Goal: Task Accomplishment & Management: Manage account settings

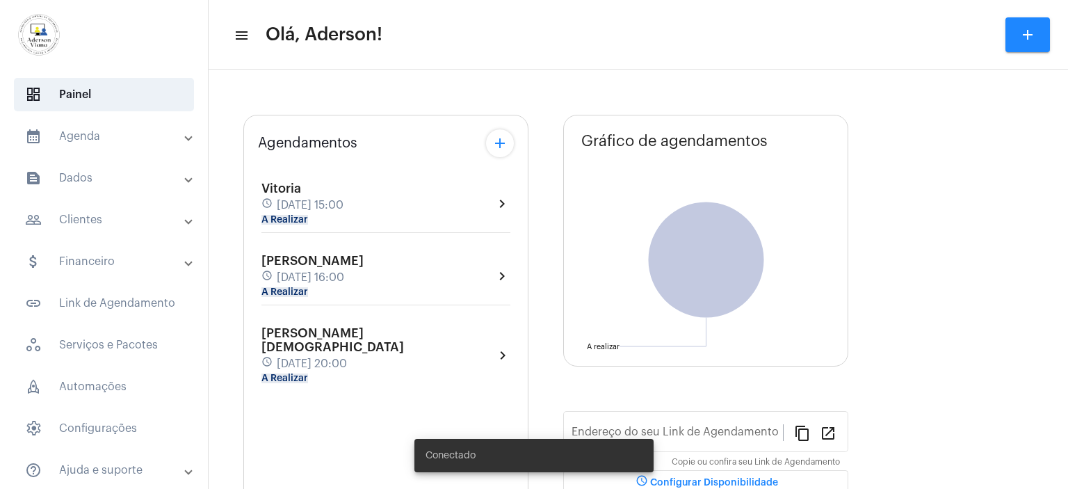
type input "[URL][DOMAIN_NAME][PERSON_NAME]"
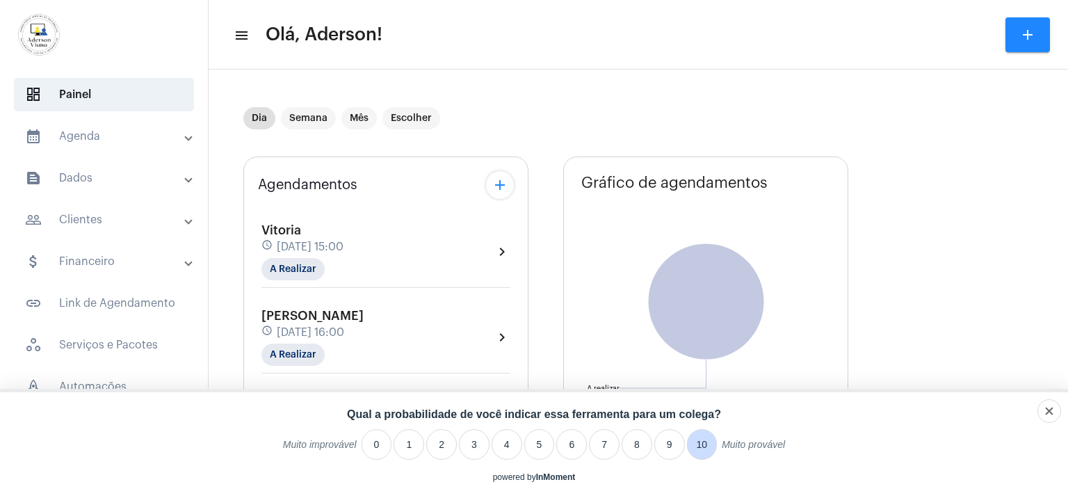
click at [703, 448] on li "10" at bounding box center [702, 444] width 31 height 31
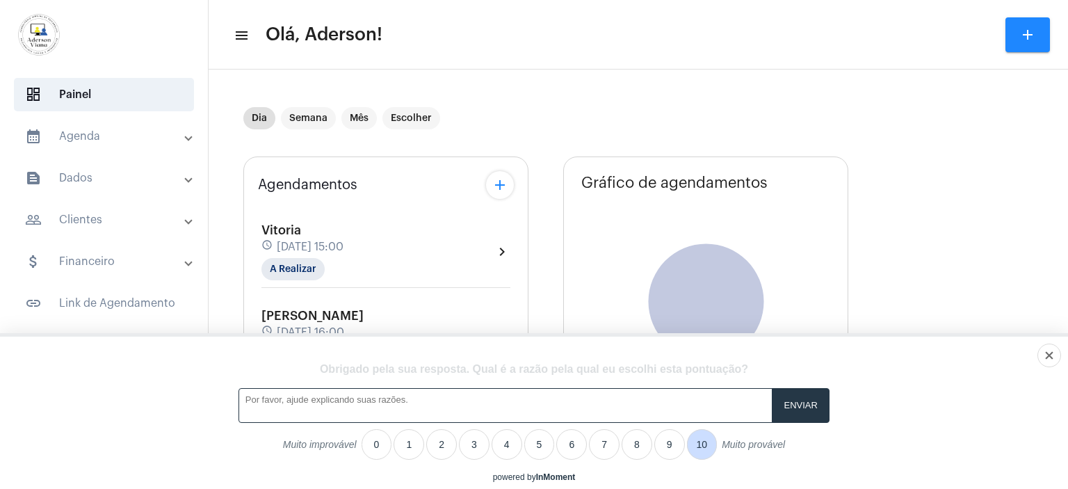
click at [703, 448] on li "10" at bounding box center [702, 444] width 31 height 31
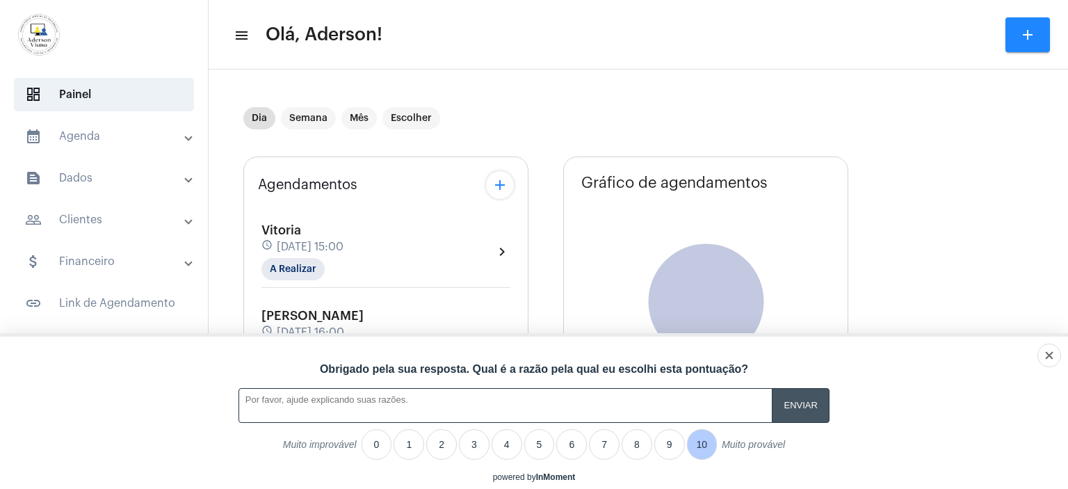
click at [804, 412] on input "A feedback form has popped up." at bounding box center [801, 405] width 58 height 34
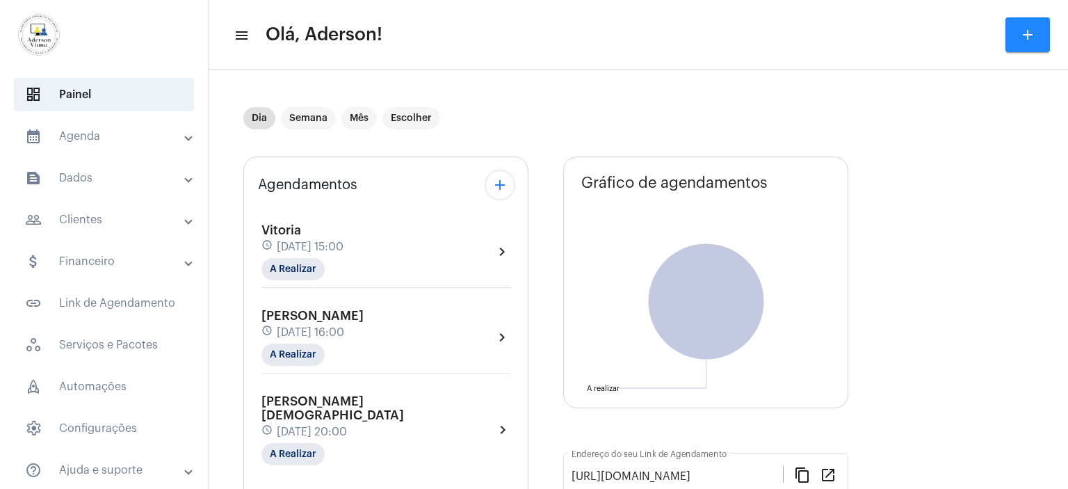
click at [86, 133] on mat-panel-title "calendar_month_outlined Agenda" at bounding box center [105, 136] width 161 height 17
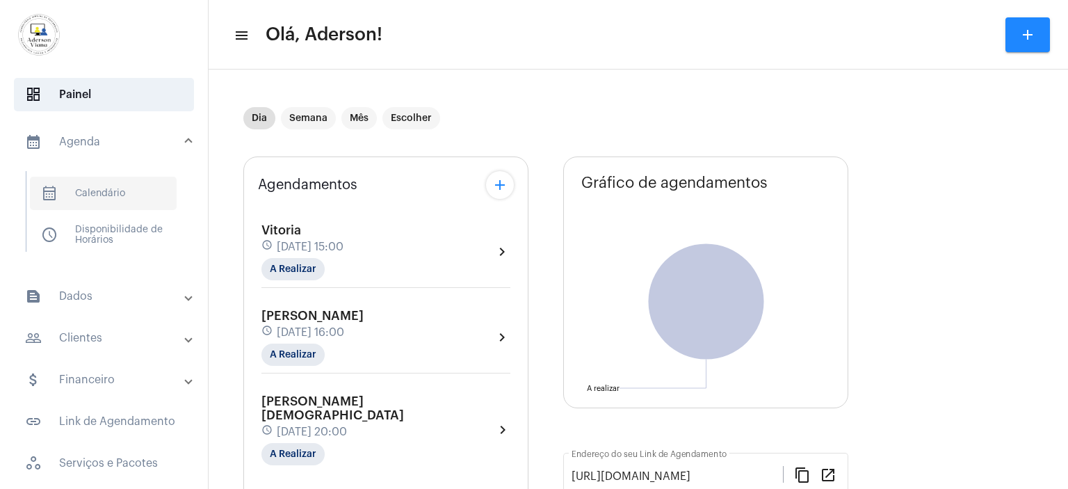
click at [100, 197] on span "calendar_month_outlined Calendário" at bounding box center [103, 193] width 147 height 33
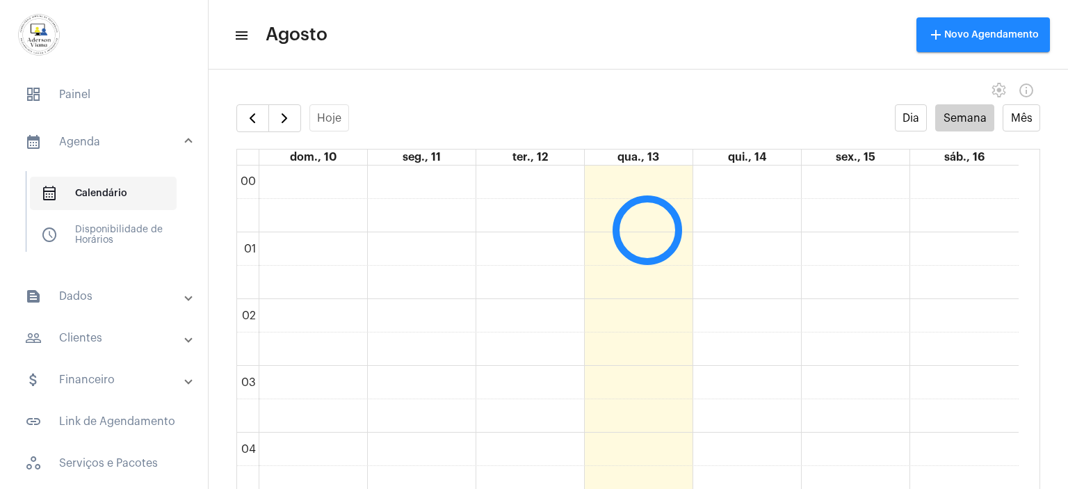
scroll to position [400, 0]
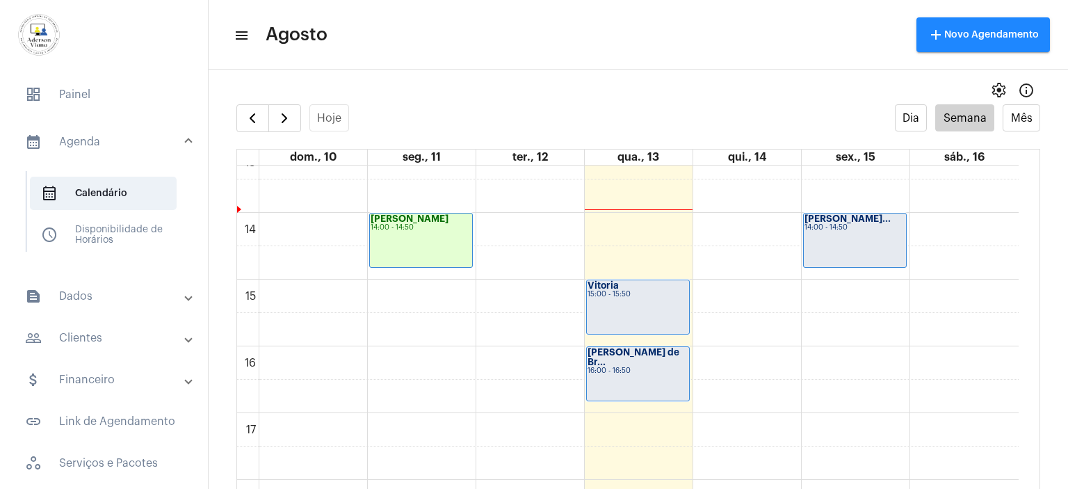
scroll to position [956, 0]
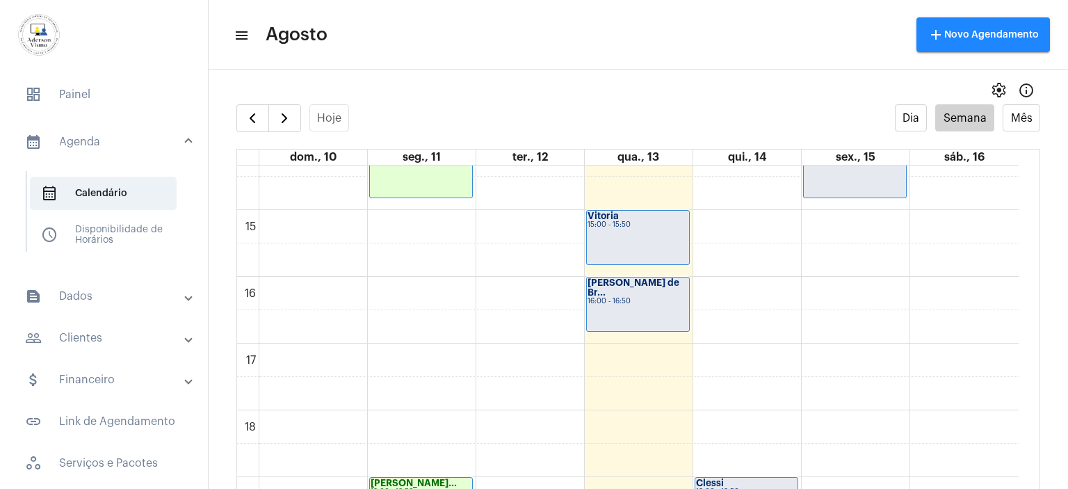
click at [88, 340] on mat-panel-title "people_outline Clientes" at bounding box center [105, 337] width 161 height 17
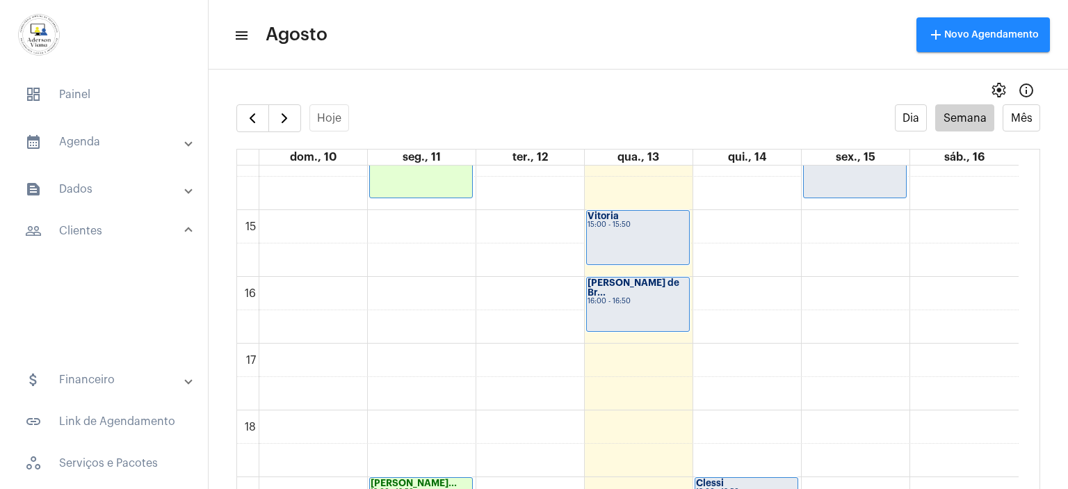
click at [88, 340] on mat-expansion-panel "people_outline Clientes people_outline Meus Clientes notes Anotações" at bounding box center [107, 284] width 199 height 140
click at [127, 277] on span "people_outline Meus Clientes" at bounding box center [103, 279] width 147 height 33
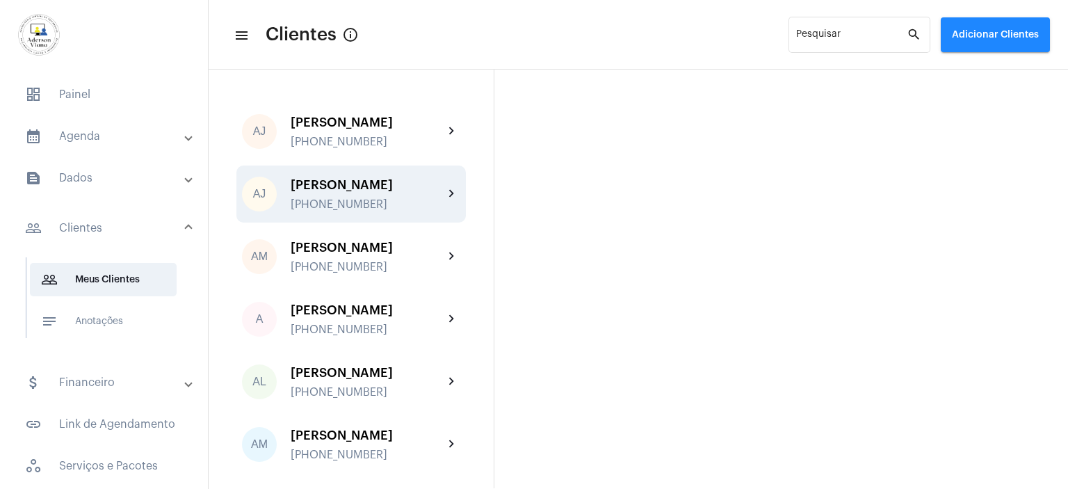
click at [378, 195] on div "[PERSON_NAME] [PERSON_NAME] [PHONE_NUMBER]" at bounding box center [367, 194] width 153 height 33
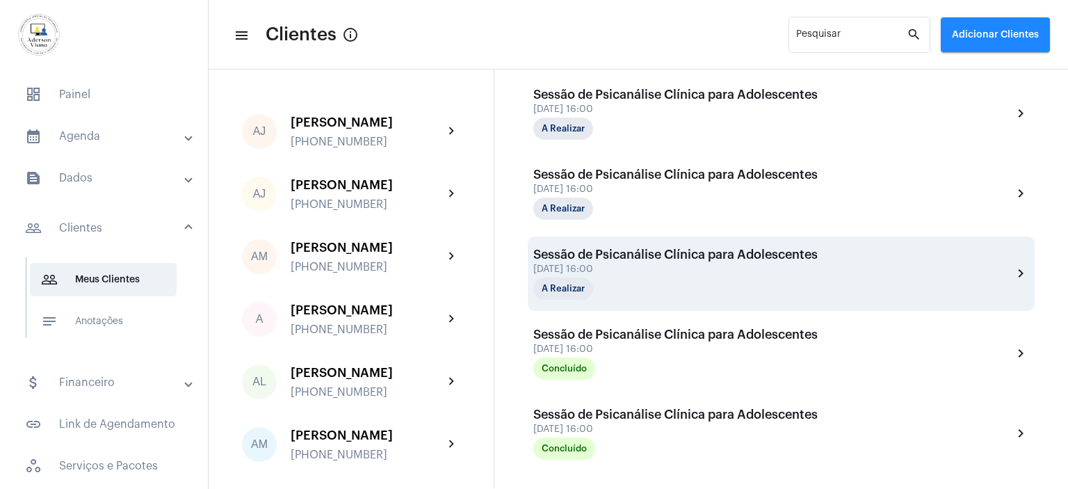
scroll to position [417, 0]
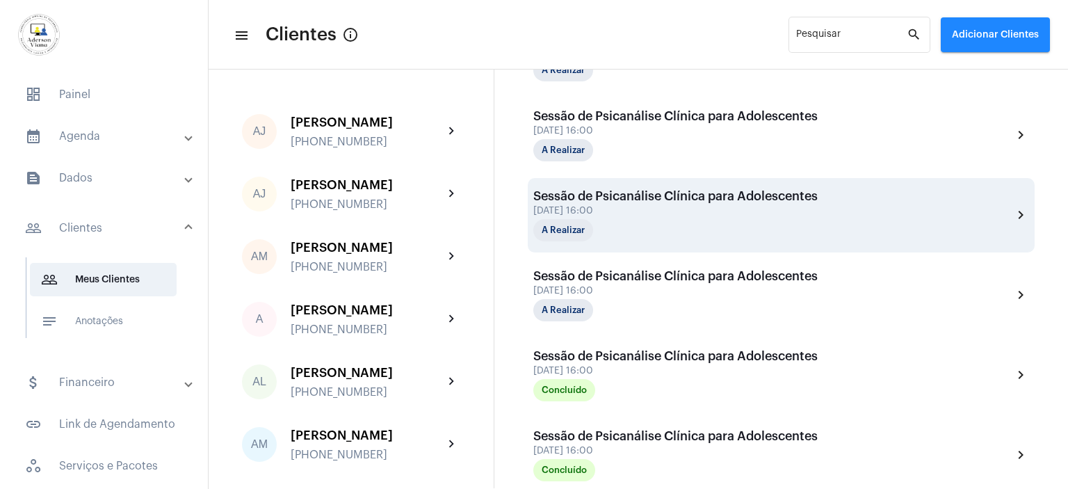
click at [664, 211] on div "13 [PERSON_NAME] às 16:00" at bounding box center [675, 211] width 284 height 10
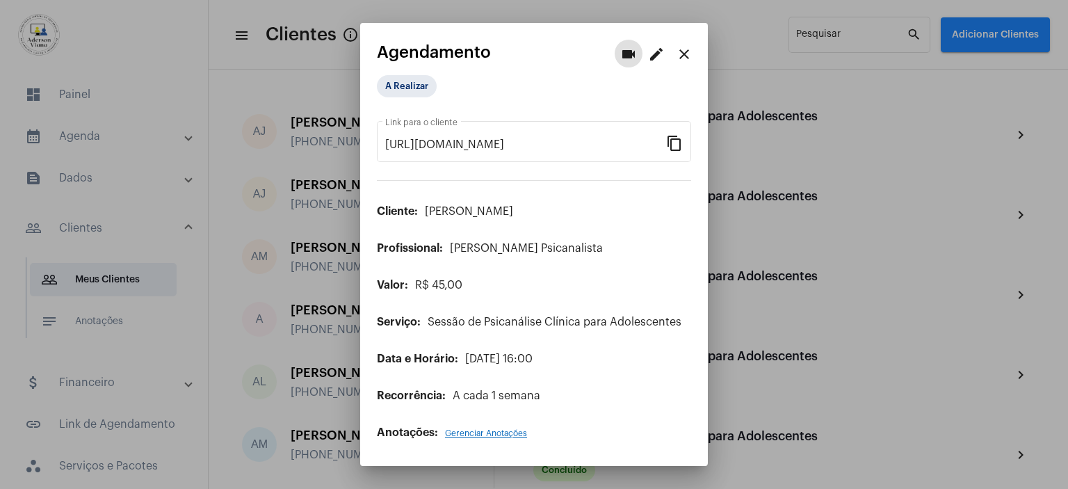
click at [650, 60] on mat-icon "edit" at bounding box center [656, 54] width 17 height 17
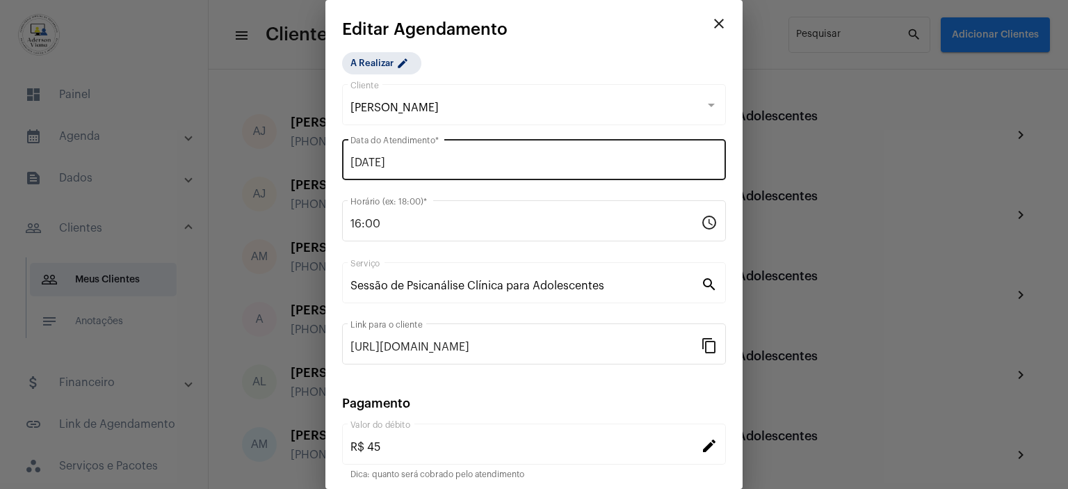
click at [421, 163] on input "[DATE]" at bounding box center [533, 162] width 367 height 13
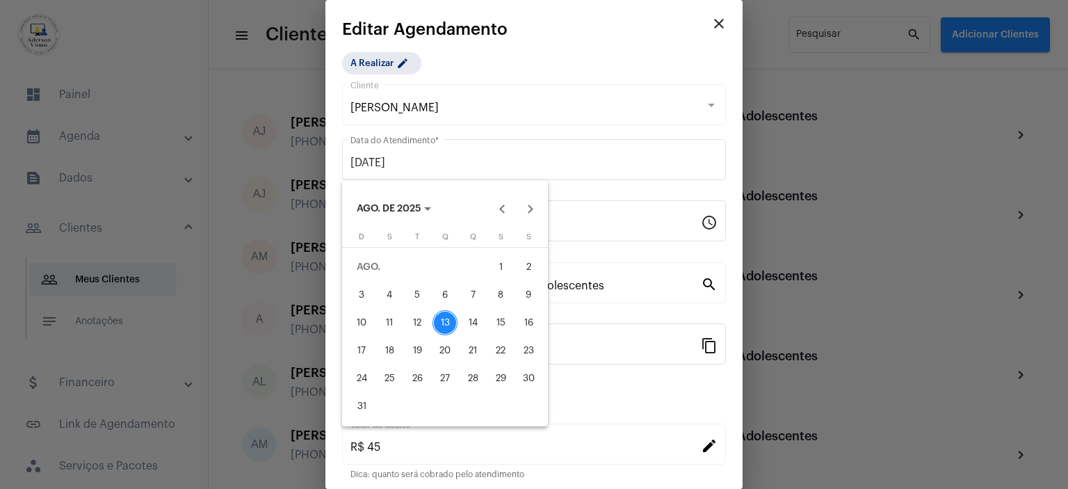
click at [504, 320] on div "15" at bounding box center [500, 322] width 25 height 25
type input "[DATE]"
click at [582, 160] on div at bounding box center [534, 244] width 1068 height 489
click at [502, 323] on div "15" at bounding box center [500, 322] width 25 height 25
click at [605, 407] on div at bounding box center [534, 244] width 1068 height 489
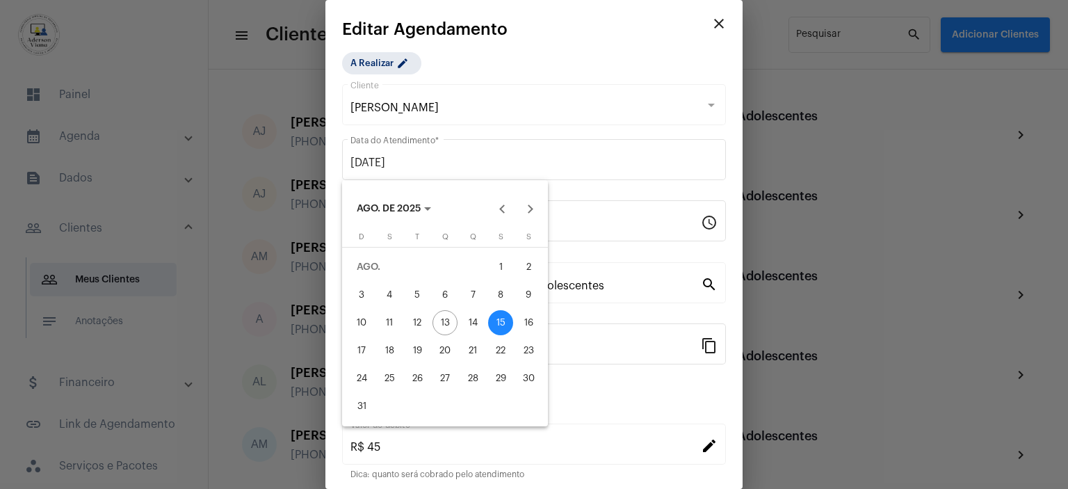
click at [547, 157] on div at bounding box center [534, 244] width 1068 height 489
click at [482, 149] on div at bounding box center [534, 244] width 1068 height 489
click at [591, 166] on div at bounding box center [534, 244] width 1068 height 489
click at [709, 21] on div at bounding box center [534, 244] width 1068 height 489
click at [500, 323] on div "15" at bounding box center [500, 322] width 25 height 25
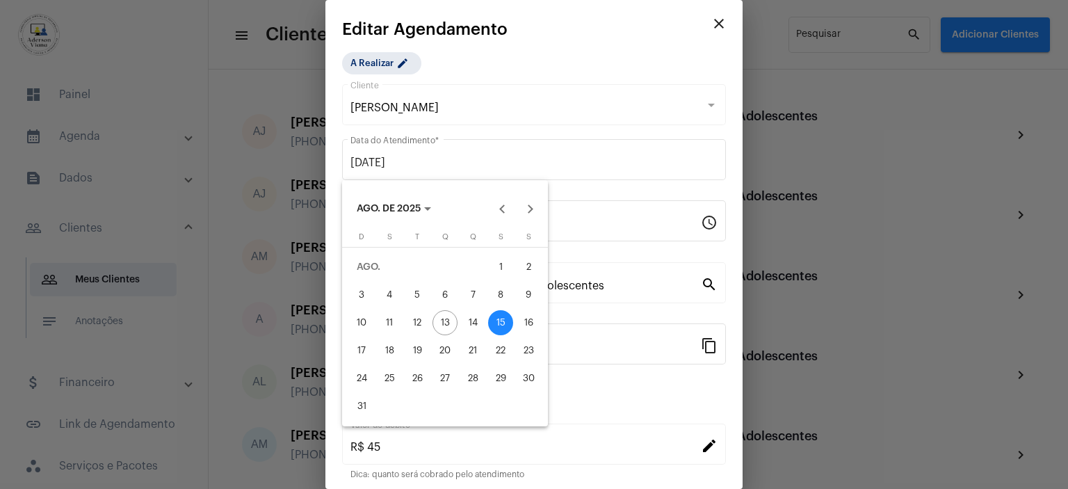
click at [692, 446] on div at bounding box center [534, 244] width 1068 height 489
click at [787, 95] on div at bounding box center [534, 244] width 1068 height 489
click at [787, 94] on div at bounding box center [534, 244] width 1068 height 489
click at [709, 20] on div at bounding box center [534, 244] width 1068 height 489
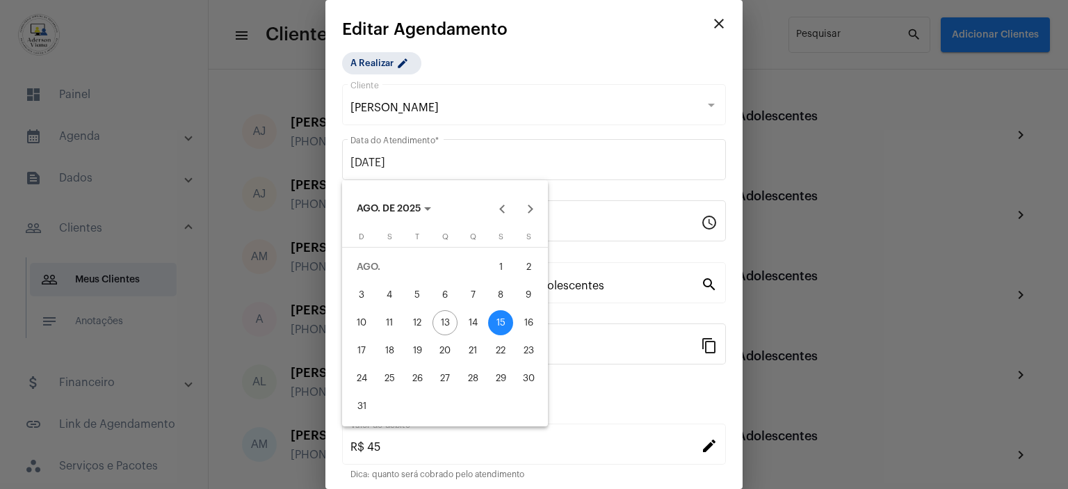
click at [709, 20] on div at bounding box center [534, 244] width 1068 height 489
click at [569, 222] on div at bounding box center [534, 244] width 1068 height 489
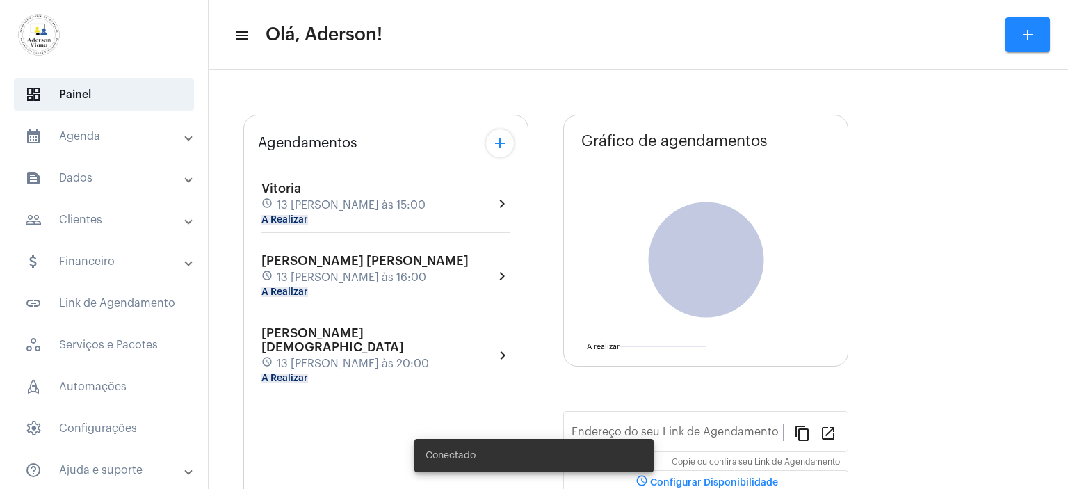
type input "[URL][DOMAIN_NAME][PERSON_NAME]"
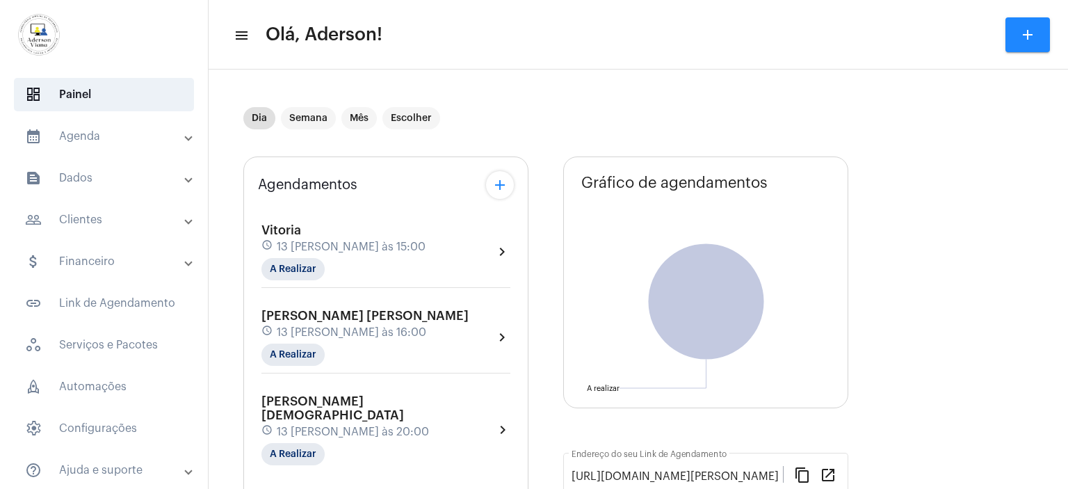
click at [97, 225] on mat-panel-title "people_outline Clientes" at bounding box center [105, 219] width 161 height 17
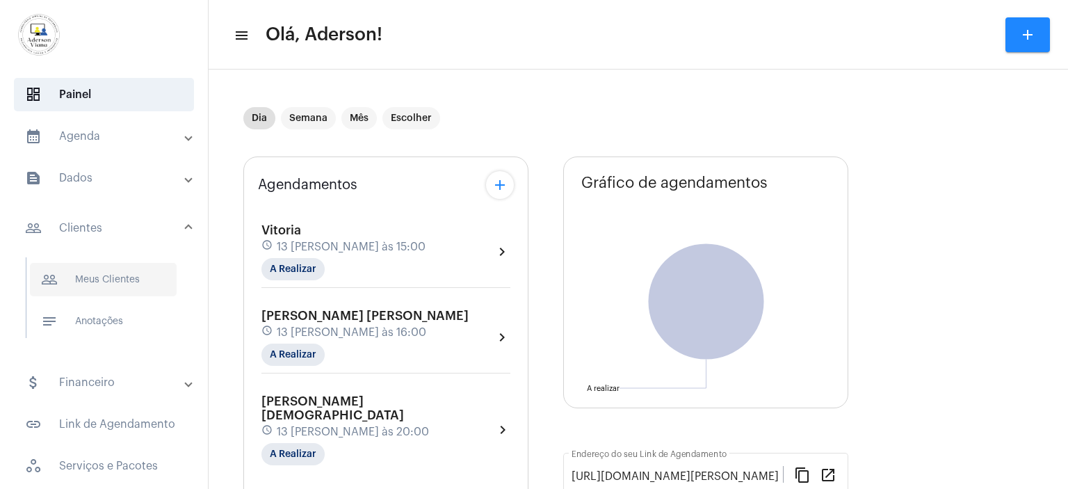
click at [120, 291] on span "people_outline Meus Clientes" at bounding box center [103, 279] width 147 height 33
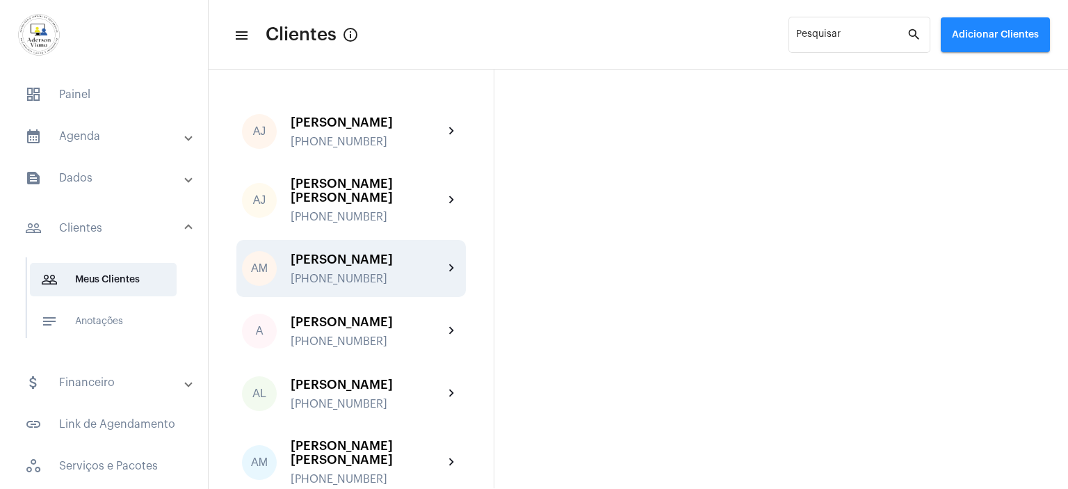
scroll to position [70, 0]
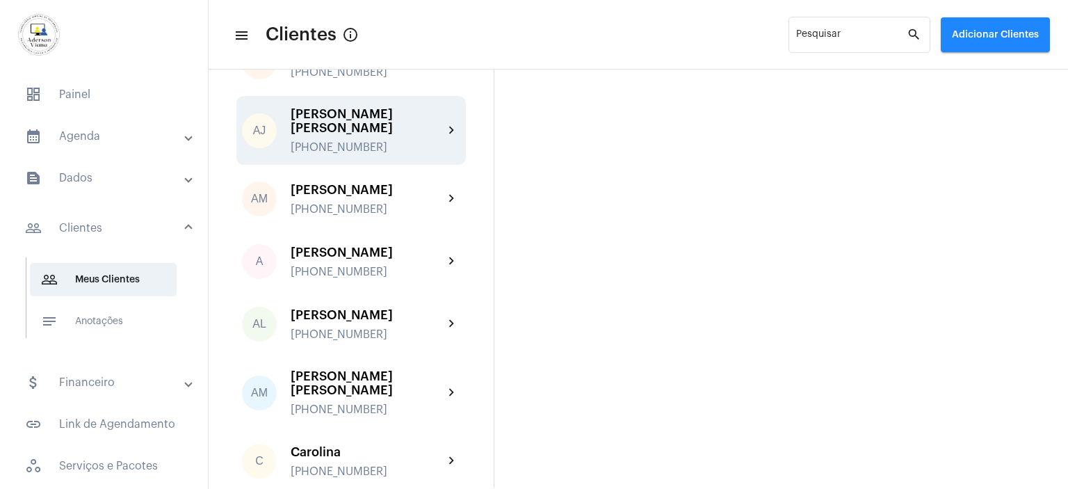
click at [389, 124] on div "[PERSON_NAME] [PERSON_NAME] [PHONE_NUMBER]" at bounding box center [367, 130] width 153 height 47
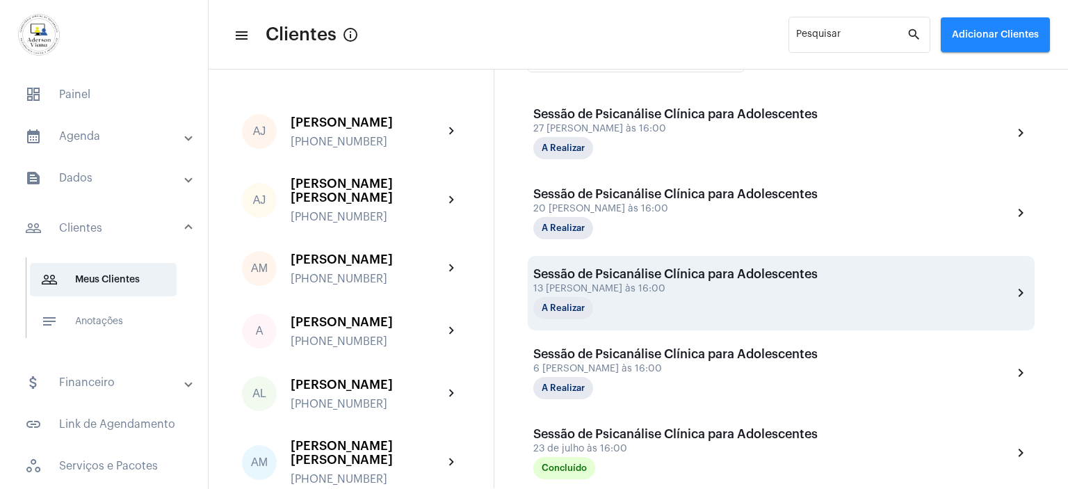
scroll to position [348, 0]
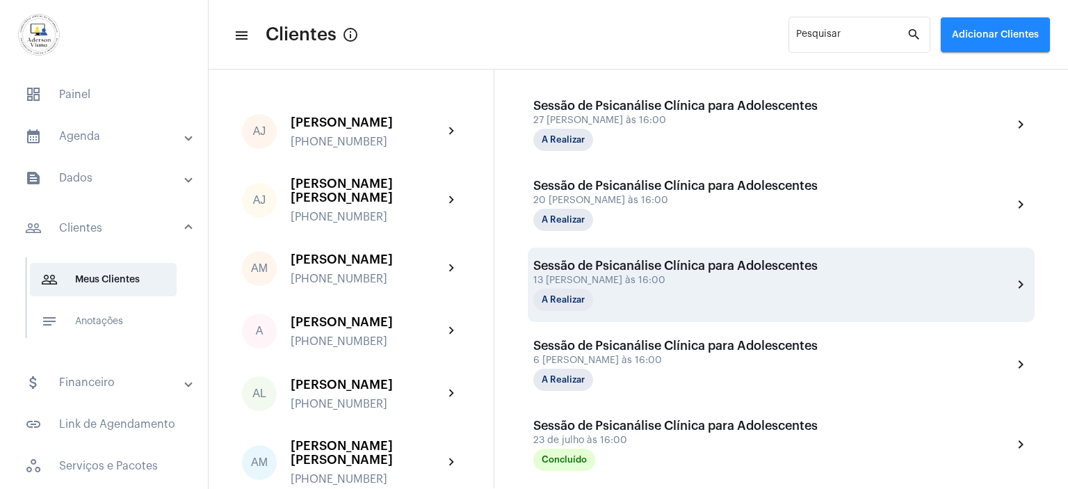
click at [650, 270] on div "Sessão de Psicanálise Clínica para Adolescentes" at bounding box center [675, 266] width 284 height 14
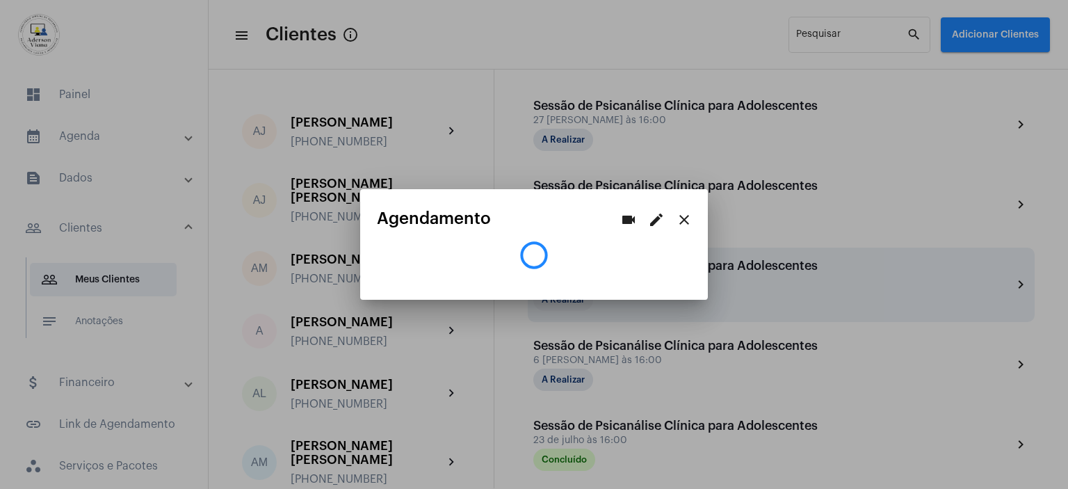
click at [650, 270] on mat-dialog-container "videocam edit close Agendamento" at bounding box center [534, 244] width 348 height 111
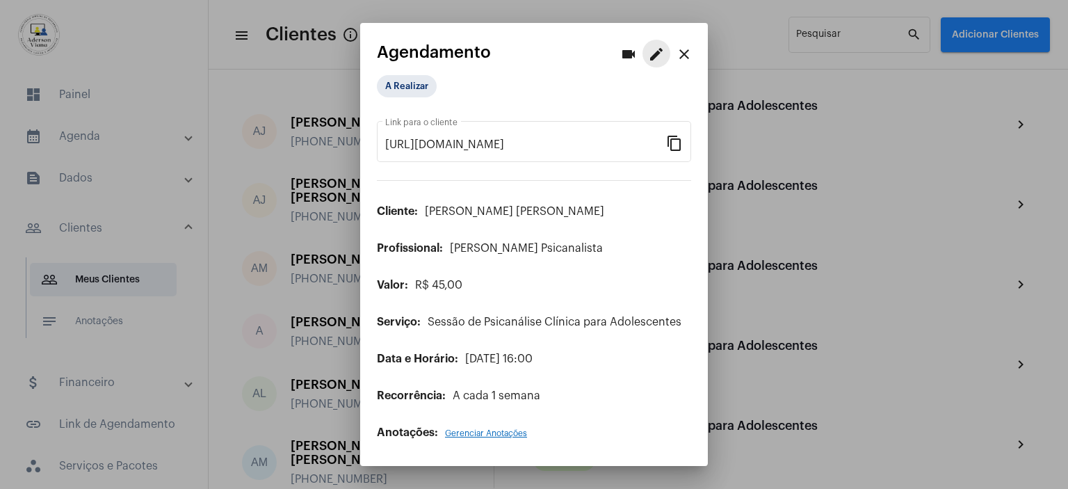
click at [656, 49] on mat-icon "edit" at bounding box center [656, 54] width 17 height 17
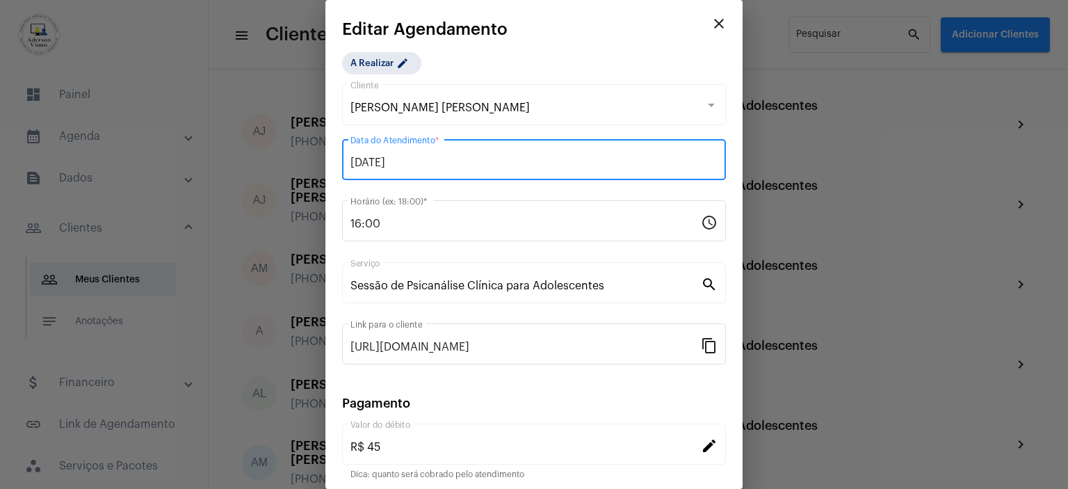
click at [425, 162] on input "[DATE]" at bounding box center [533, 162] width 367 height 13
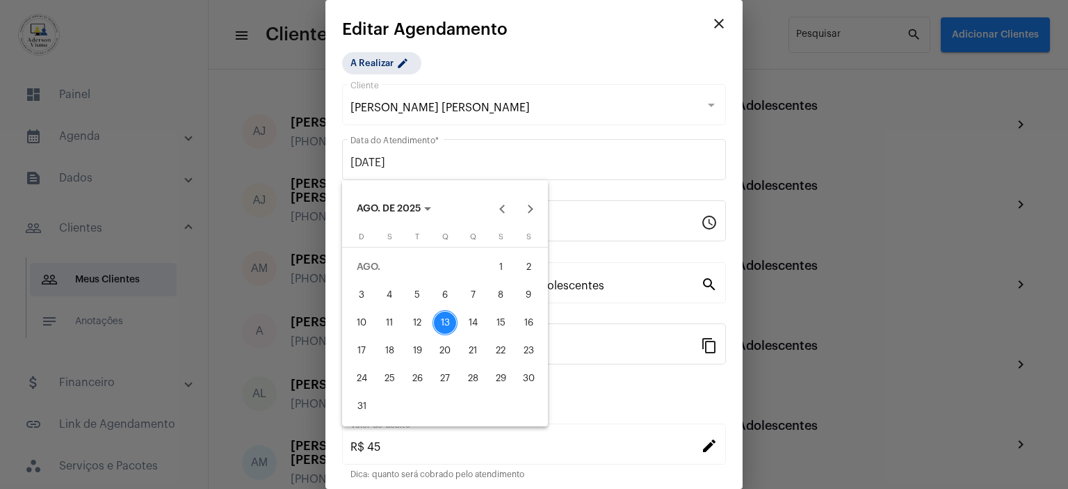
click at [500, 319] on div "15" at bounding box center [500, 322] width 25 height 25
type input "[DATE]"
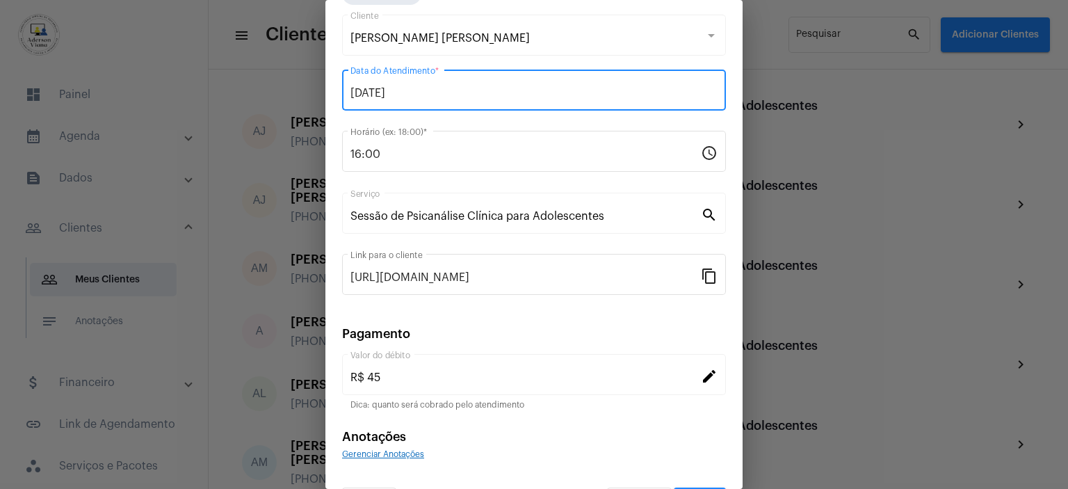
scroll to position [108, 0]
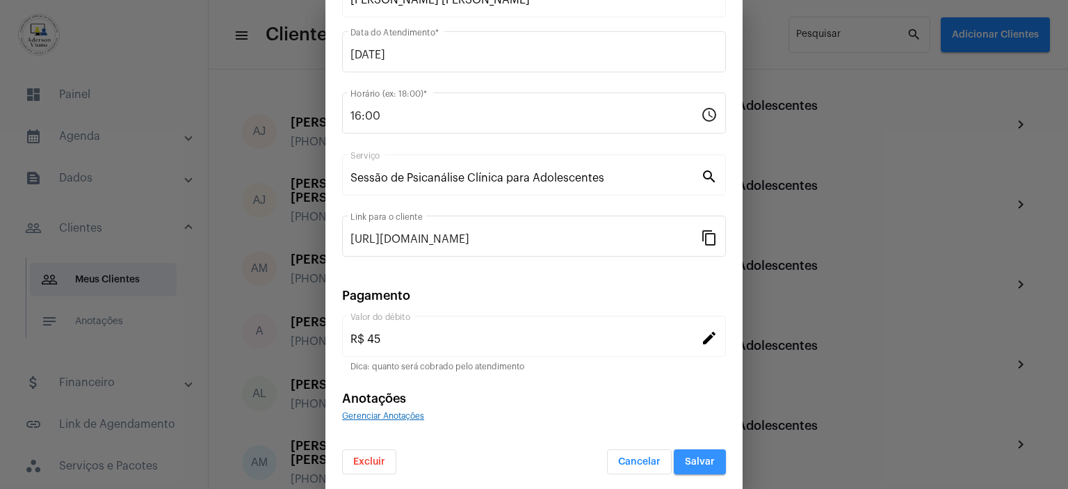
click at [689, 458] on span "Salvar" at bounding box center [700, 462] width 30 height 10
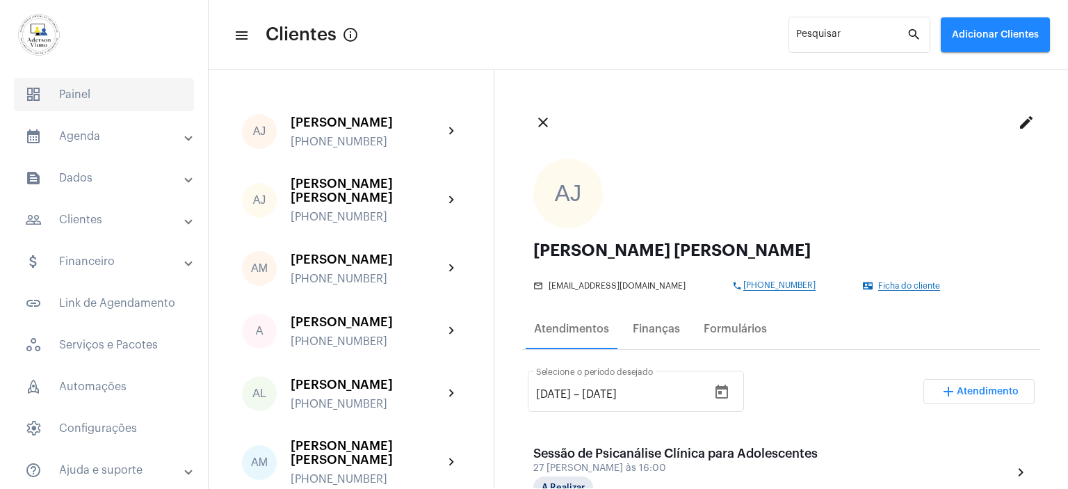
click at [72, 88] on span "dashboard Painel" at bounding box center [104, 94] width 180 height 33
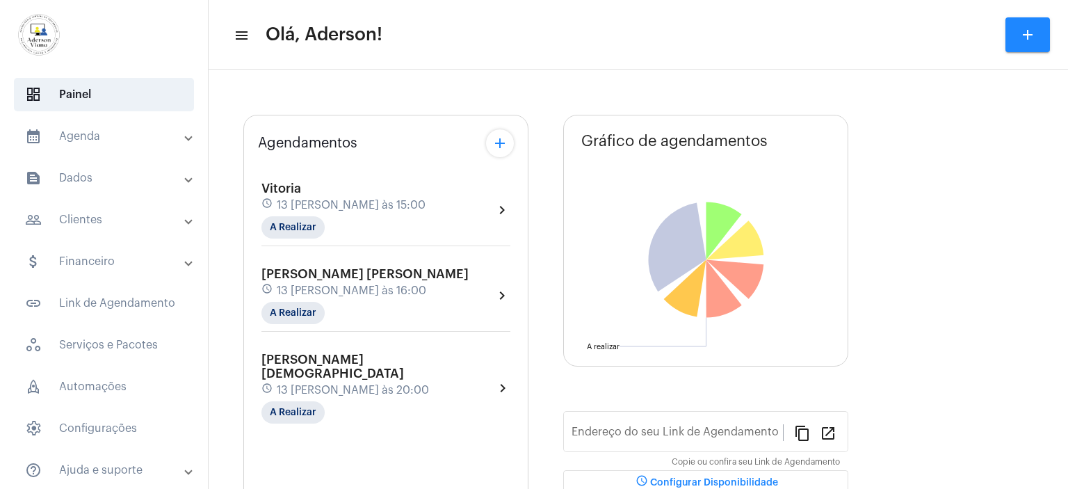
type input "[URL][DOMAIN_NAME]"
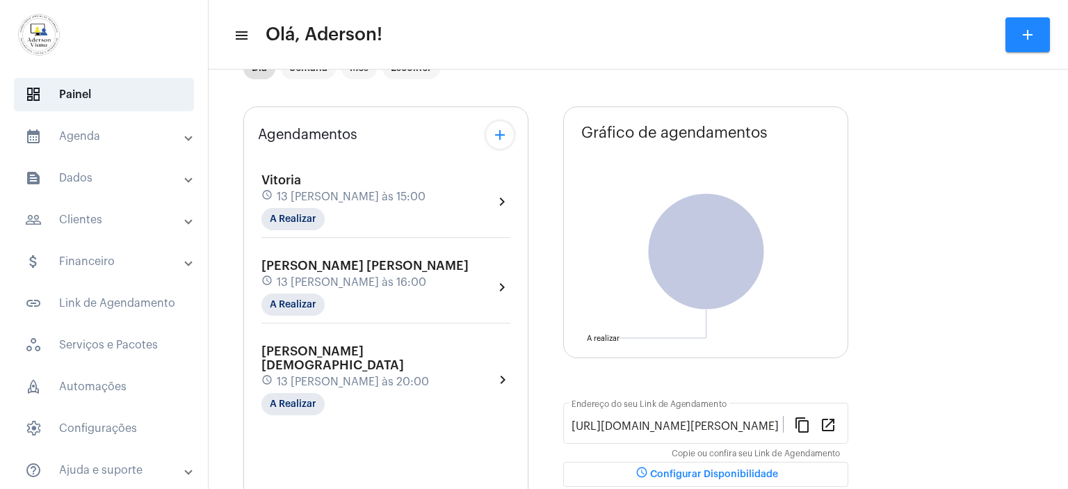
scroll to position [139, 0]
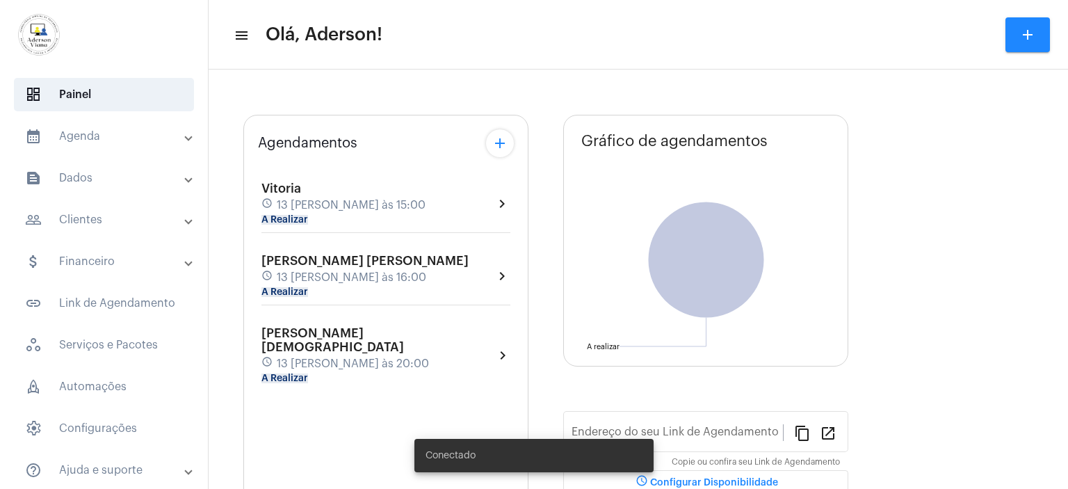
type input "[URL][DOMAIN_NAME][PERSON_NAME]"
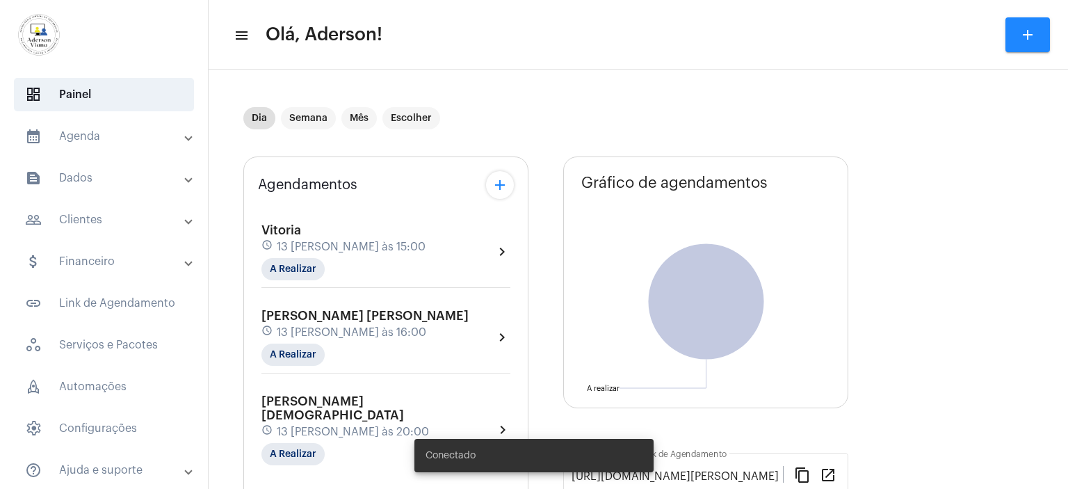
click at [95, 215] on mat-panel-title "people_outline Clientes" at bounding box center [105, 219] width 161 height 17
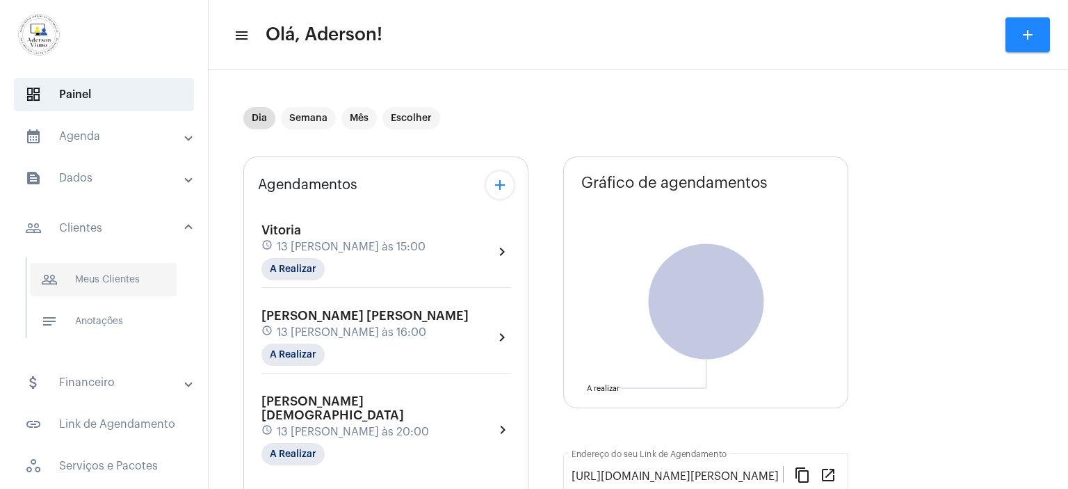
click at [128, 283] on span "people_outline Meus Clientes" at bounding box center [103, 279] width 147 height 33
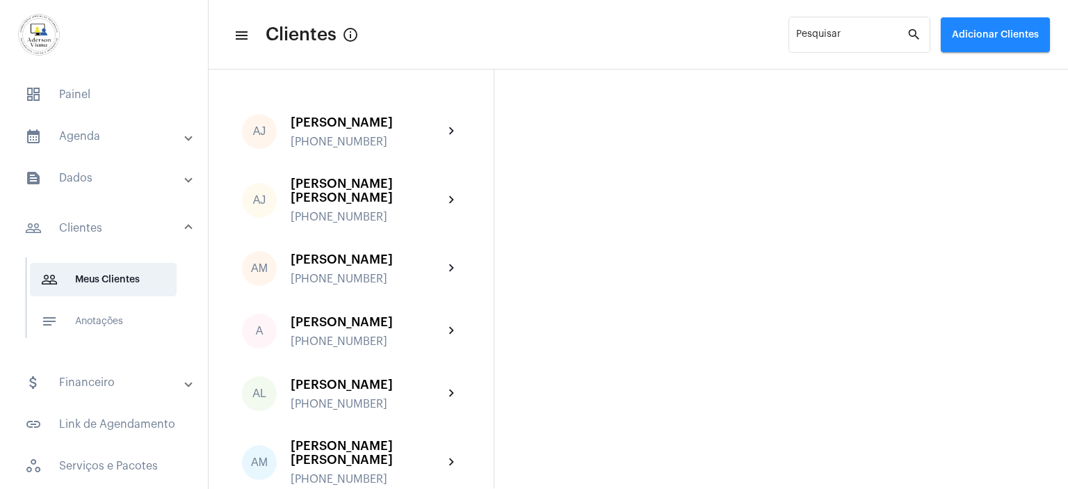
click at [375, 183] on div "[PERSON_NAME] [PERSON_NAME]" at bounding box center [367, 191] width 153 height 28
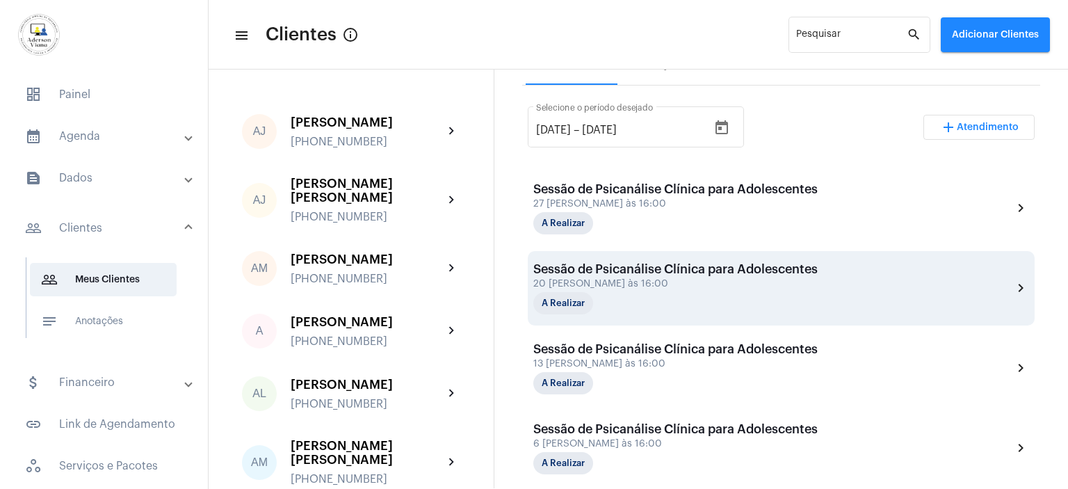
scroll to position [348, 0]
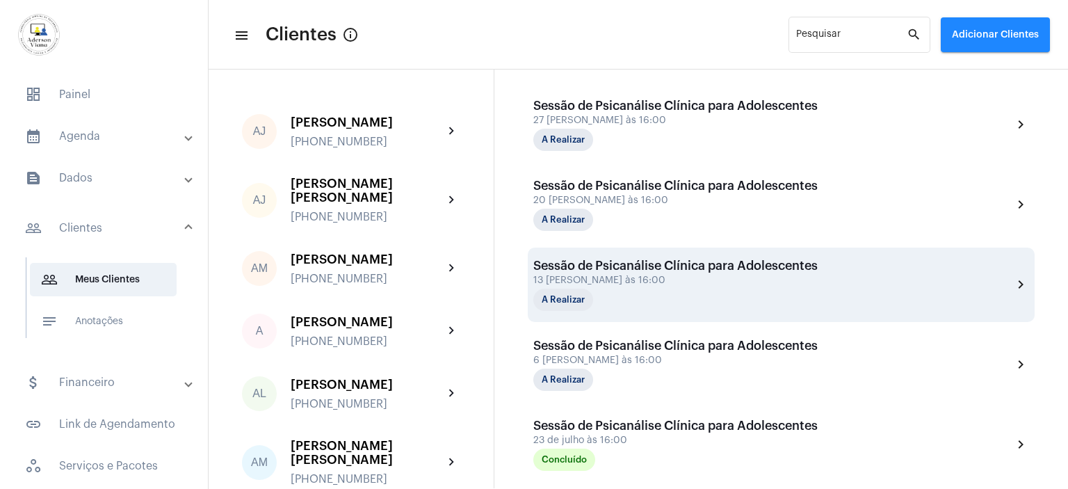
click at [653, 290] on div "A Realizar" at bounding box center [602, 299] width 139 height 22
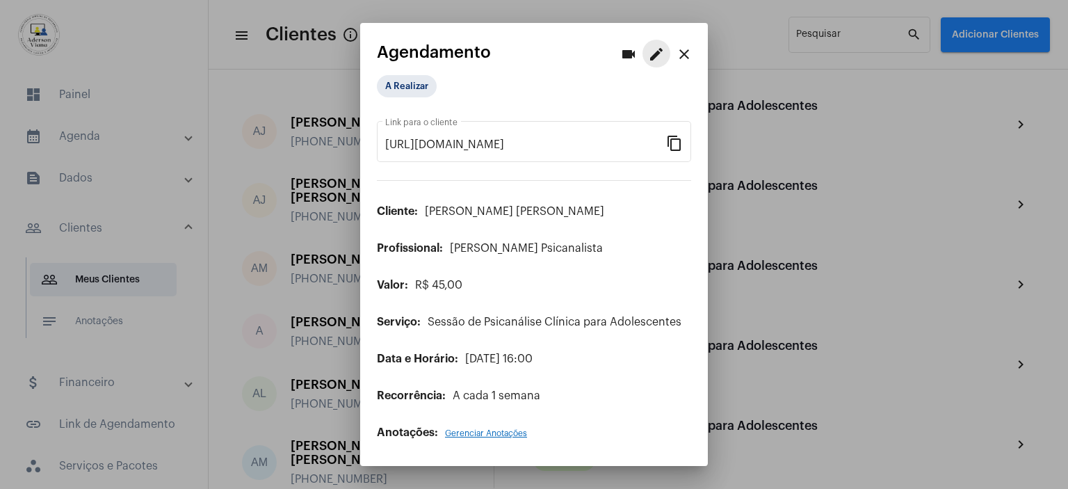
click at [656, 60] on mat-icon "edit" at bounding box center [656, 54] width 17 height 17
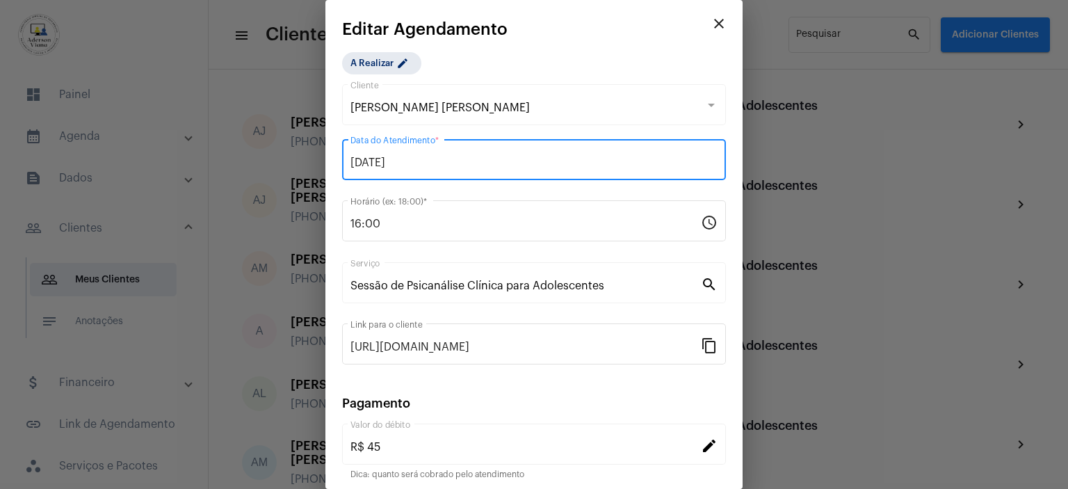
click at [573, 161] on input "[DATE]" at bounding box center [533, 162] width 367 height 13
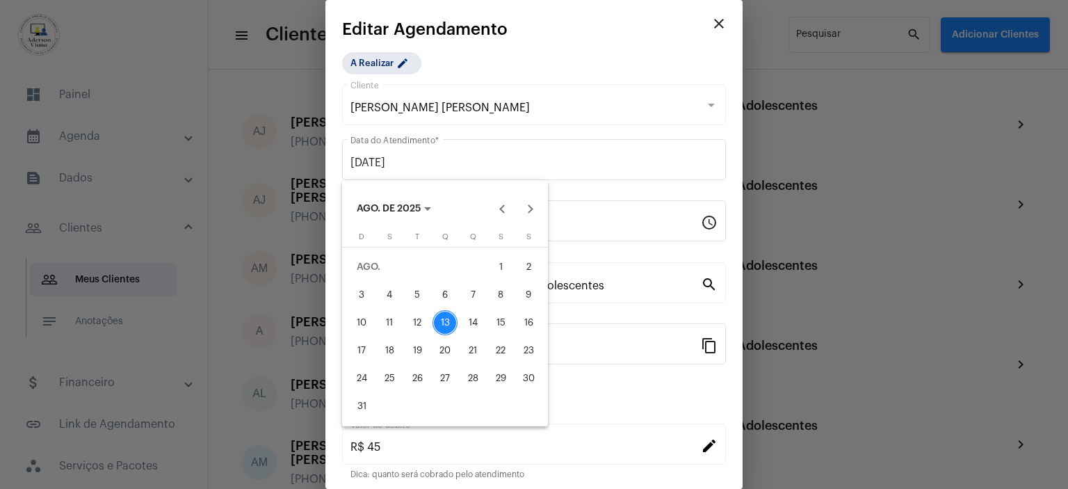
click at [501, 318] on div "15" at bounding box center [500, 322] width 25 height 25
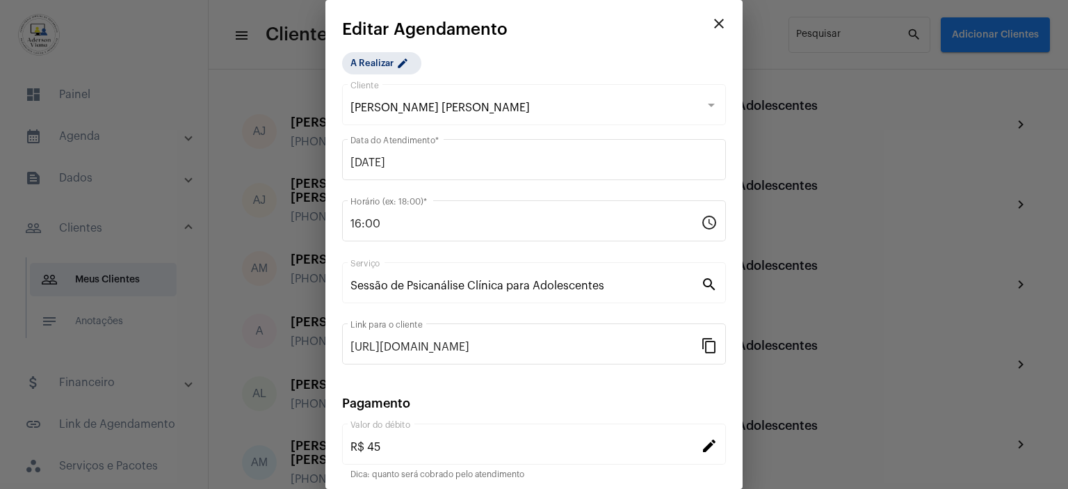
type input "[DATE]"
click at [501, 318] on div "15" at bounding box center [500, 322] width 25 height 25
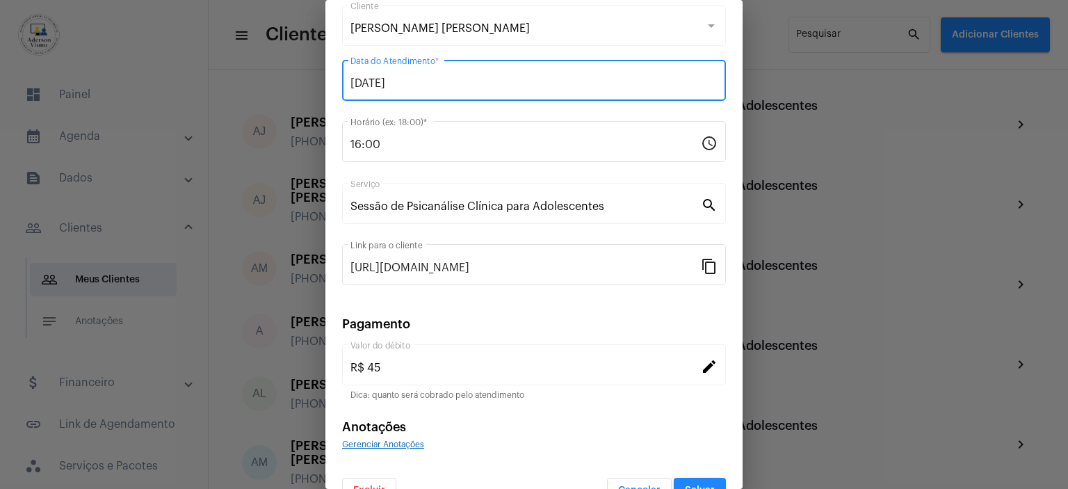
scroll to position [108, 0]
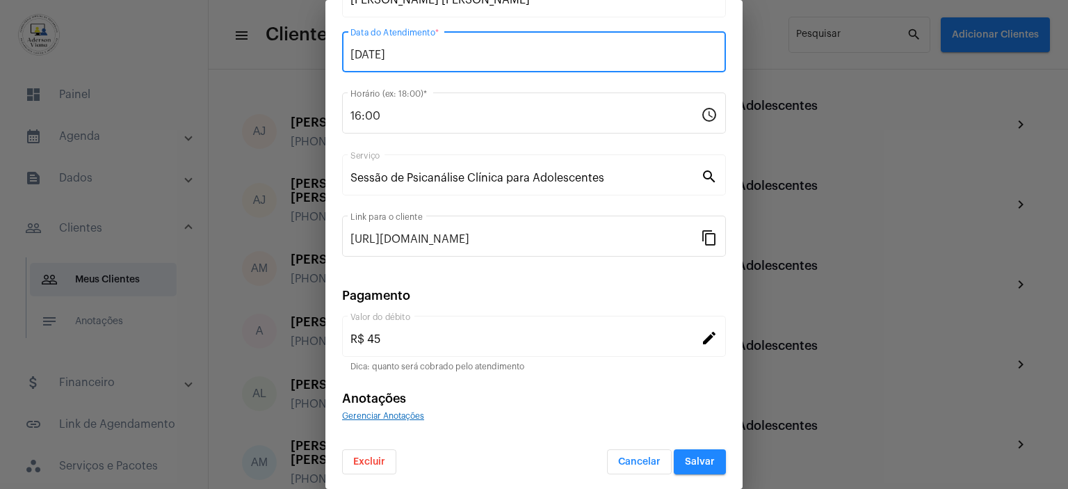
click at [704, 458] on button "Salvar" at bounding box center [700, 461] width 52 height 25
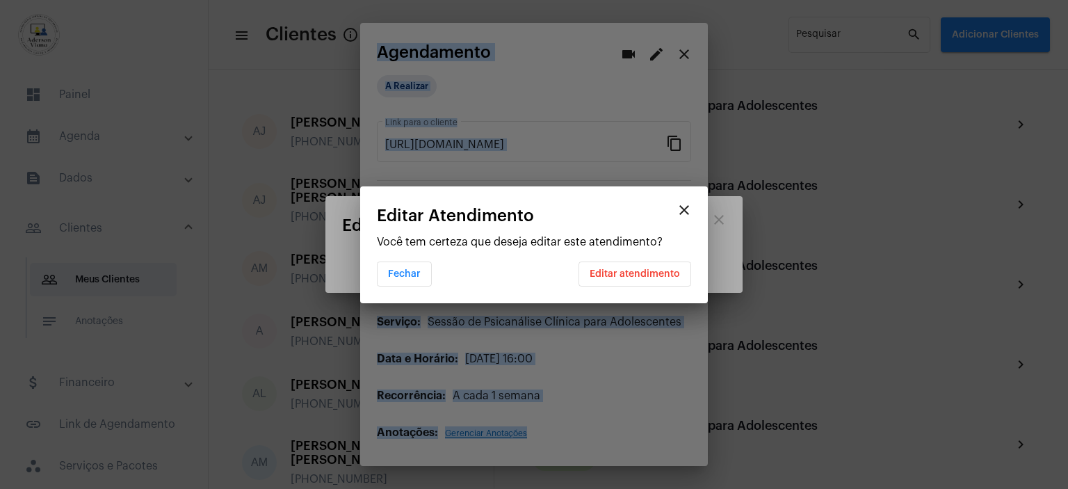
click at [704, 458] on div at bounding box center [534, 244] width 1068 height 489
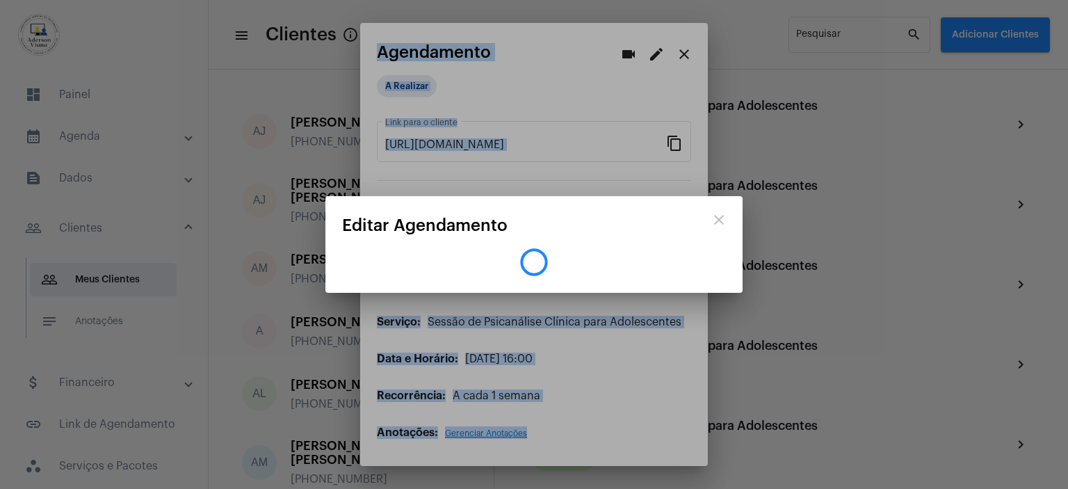
click at [704, 458] on div at bounding box center [534, 244] width 1068 height 489
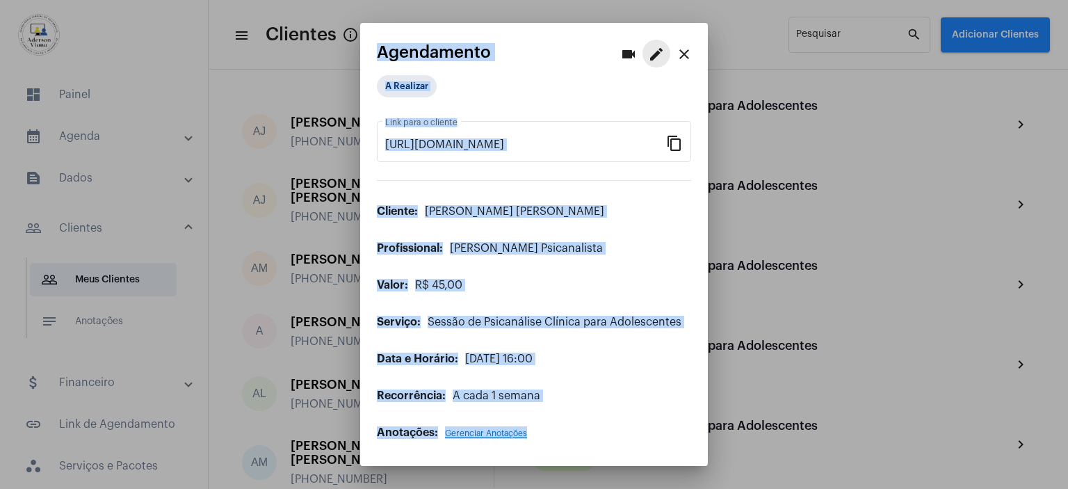
click at [660, 52] on mat-icon "edit" at bounding box center [656, 54] width 17 height 17
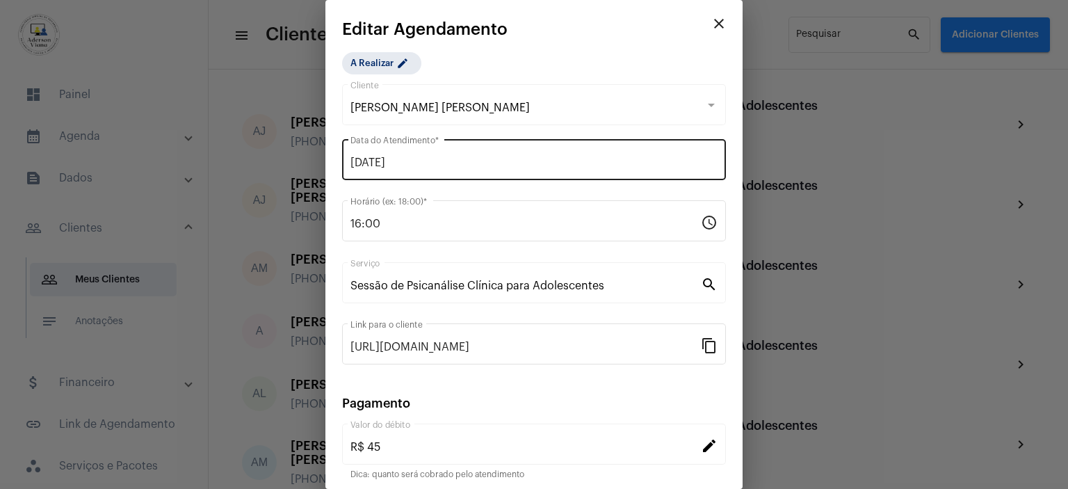
click at [436, 158] on input "[DATE]" at bounding box center [533, 162] width 367 height 13
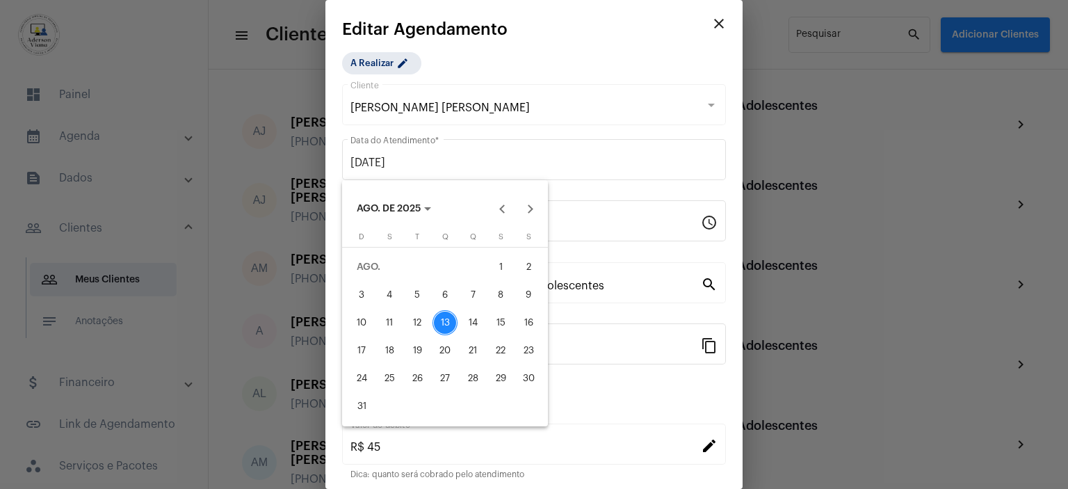
click at [500, 319] on div "15" at bounding box center [500, 322] width 25 height 25
type input "[DATE]"
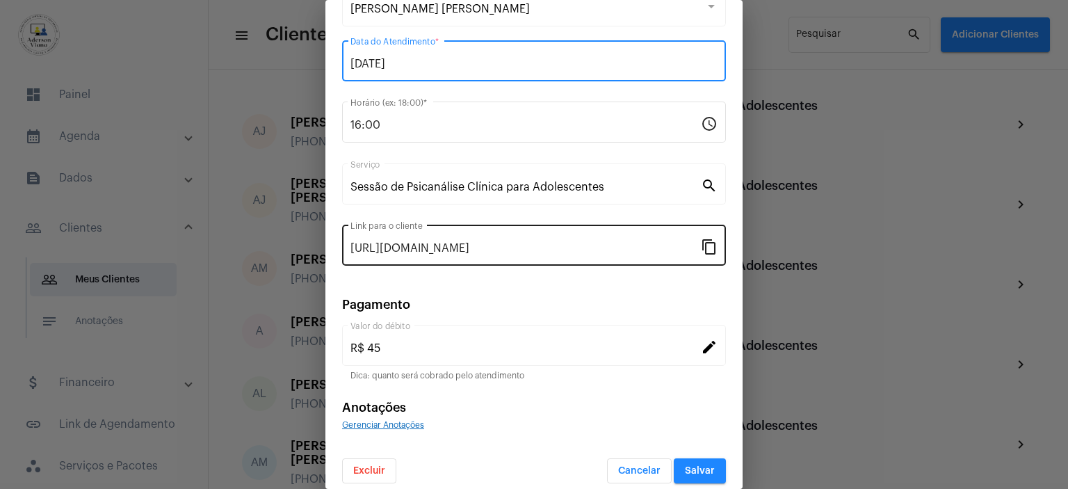
scroll to position [108, 0]
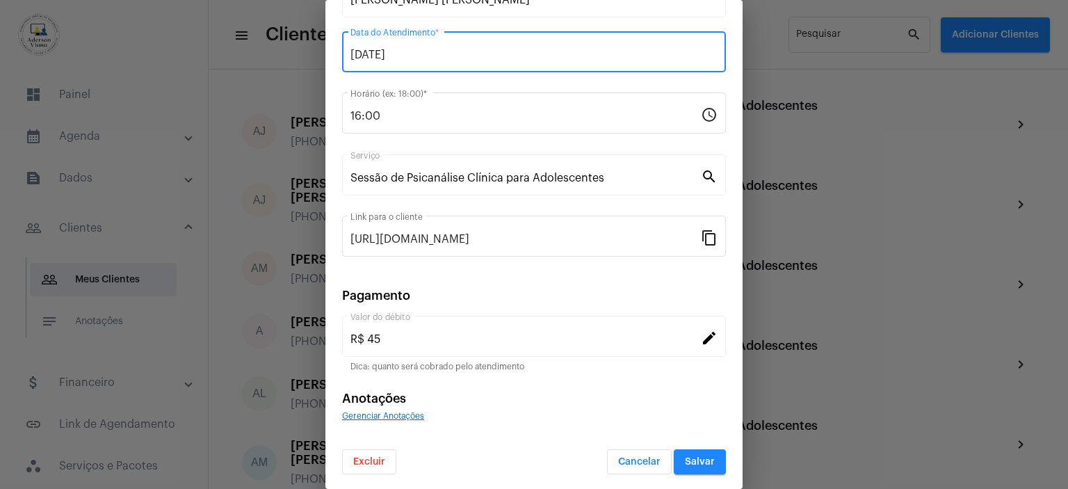
click at [689, 460] on span "Salvar" at bounding box center [700, 462] width 30 height 10
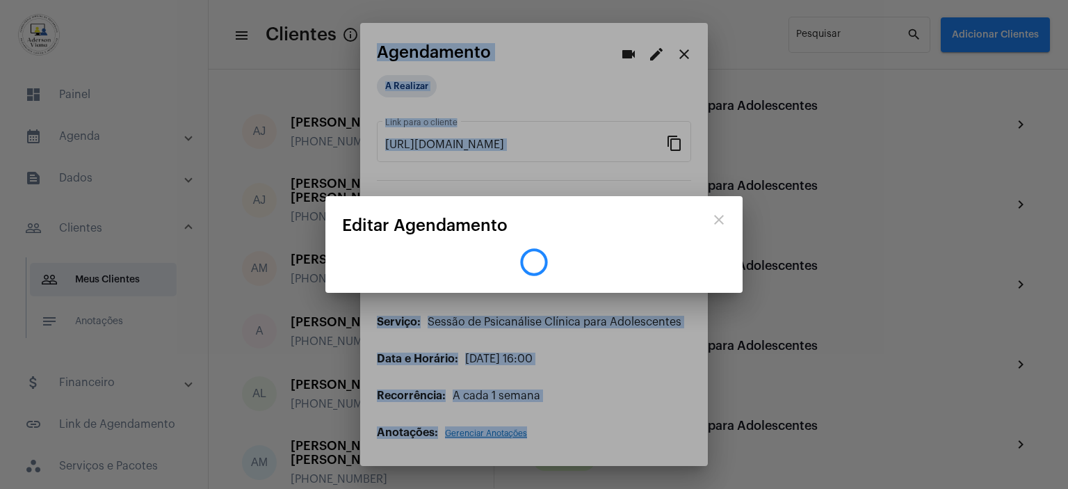
click at [679, 57] on div at bounding box center [534, 244] width 1068 height 489
click at [679, 57] on mat-icon "close" at bounding box center [684, 54] width 17 height 17
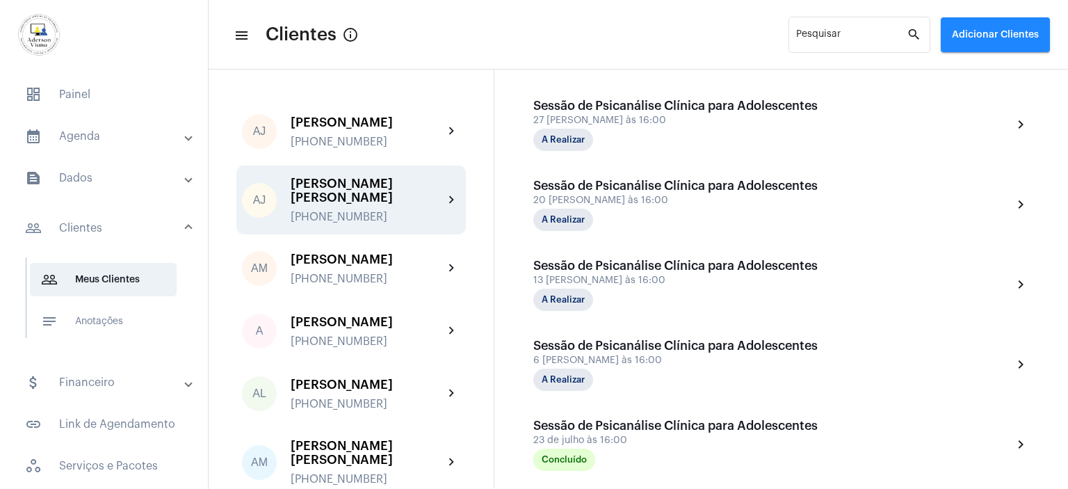
click at [355, 193] on div "[PERSON_NAME] [PERSON_NAME] [PHONE_NUMBER]" at bounding box center [367, 200] width 153 height 47
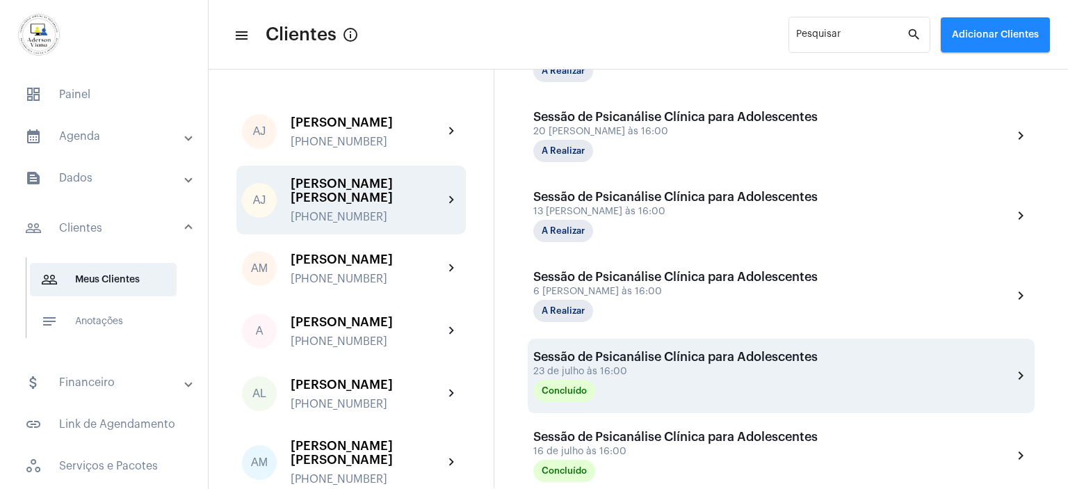
scroll to position [417, 0]
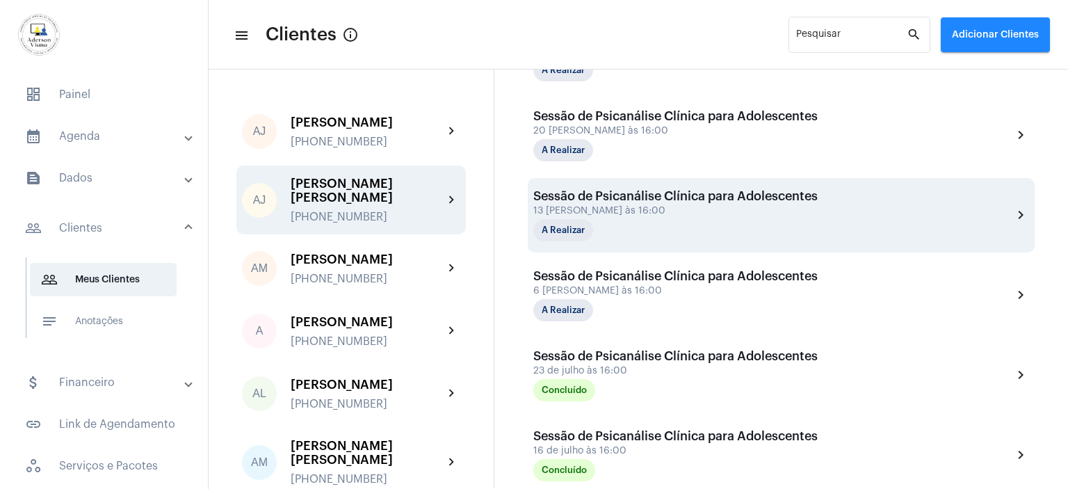
click at [619, 203] on div "Sessão de Psicanálise Clínica para Adolescentes 13 [PERSON_NAME] às 16:00 A Rea…" at bounding box center [675, 215] width 284 height 52
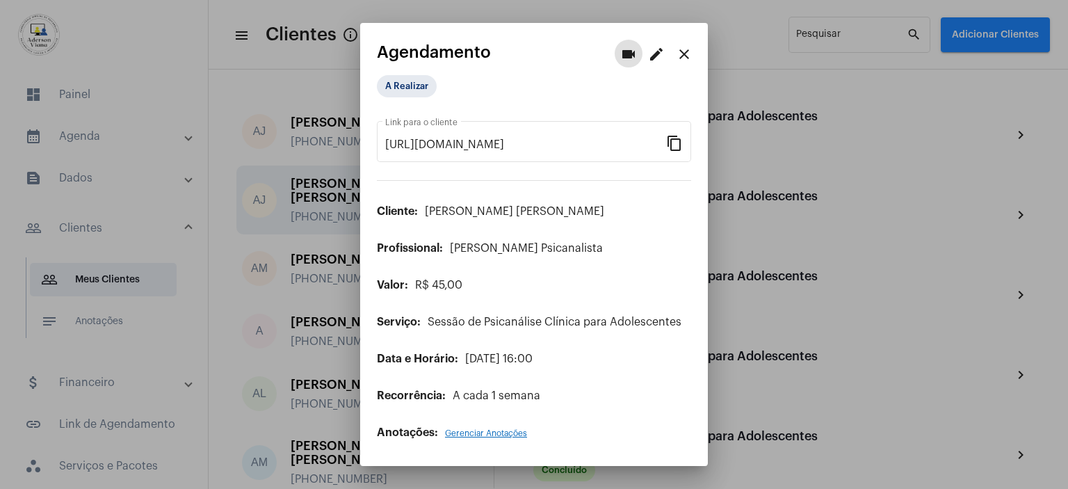
click at [861, 161] on div at bounding box center [534, 244] width 1068 height 489
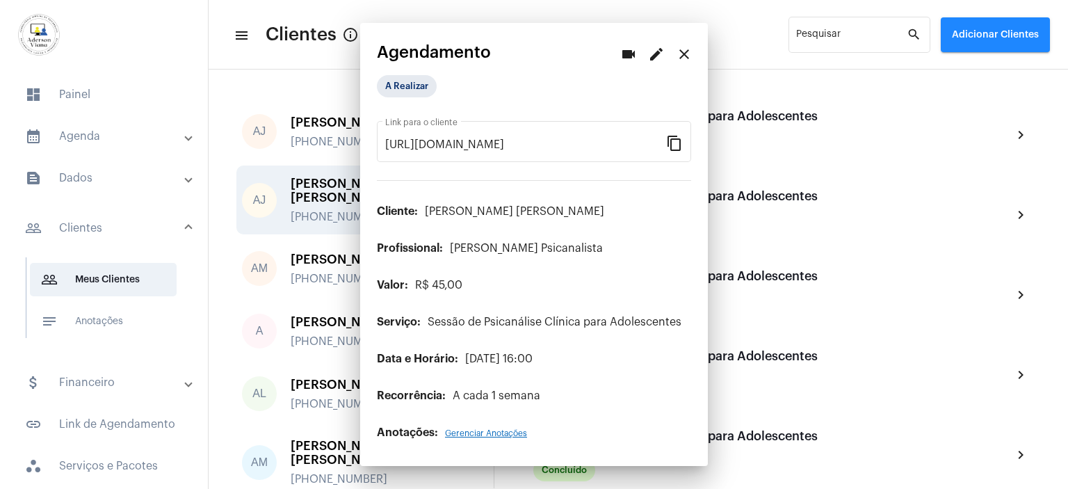
click at [861, 161] on div "Sessão de Psicanálise Clínica para Adolescentes 20 [PERSON_NAME] às 16:00 A Rea…" at bounding box center [781, 135] width 507 height 74
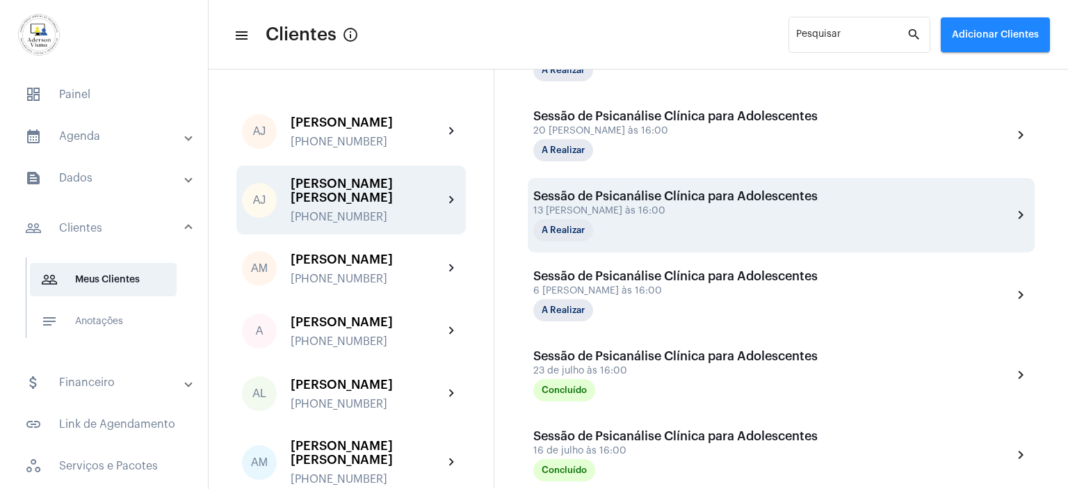
click at [644, 209] on div "13 [PERSON_NAME] às 16:00" at bounding box center [675, 211] width 284 height 10
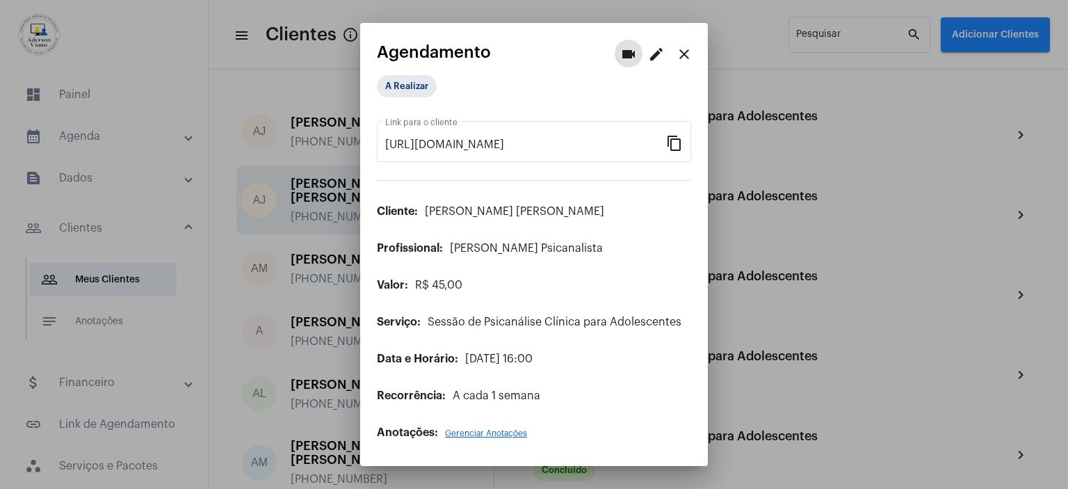
click at [652, 58] on mat-icon "edit" at bounding box center [656, 54] width 17 height 17
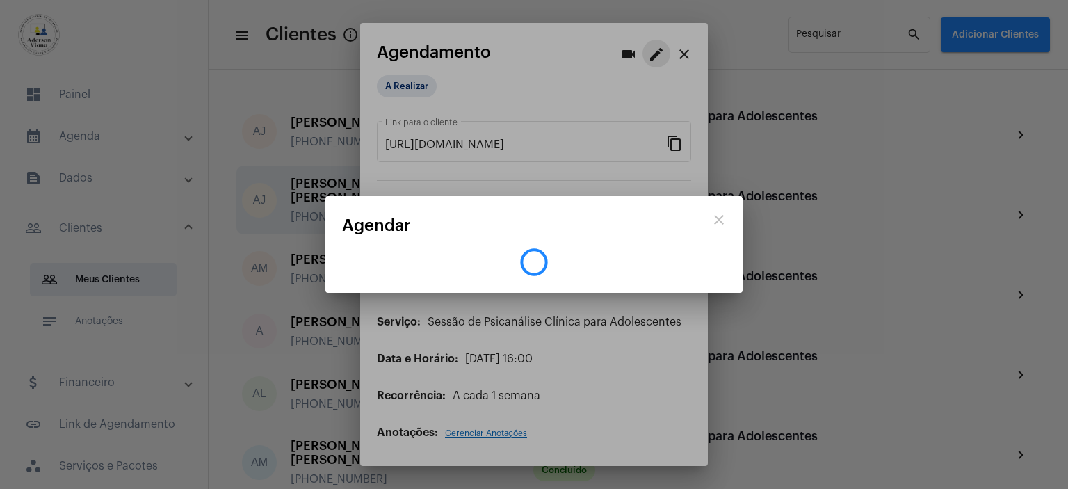
click at [652, 58] on div at bounding box center [534, 244] width 1068 height 489
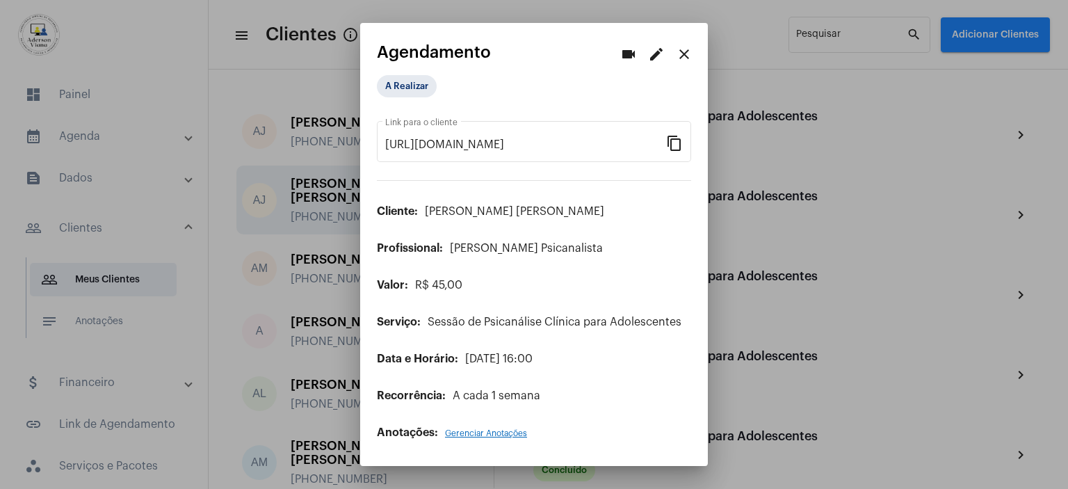
click at [652, 58] on mat-icon "edit" at bounding box center [656, 54] width 17 height 17
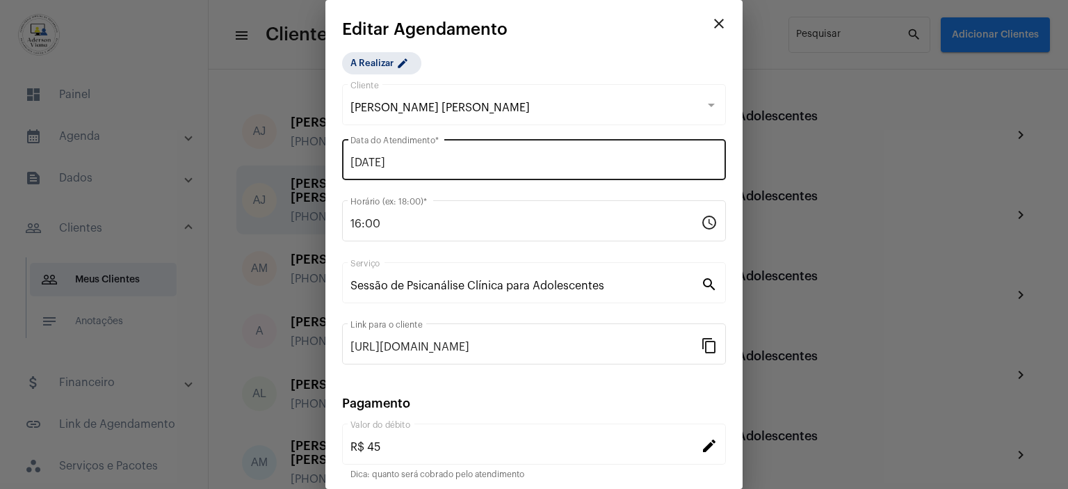
click at [468, 166] on input "[DATE]" at bounding box center [533, 162] width 367 height 13
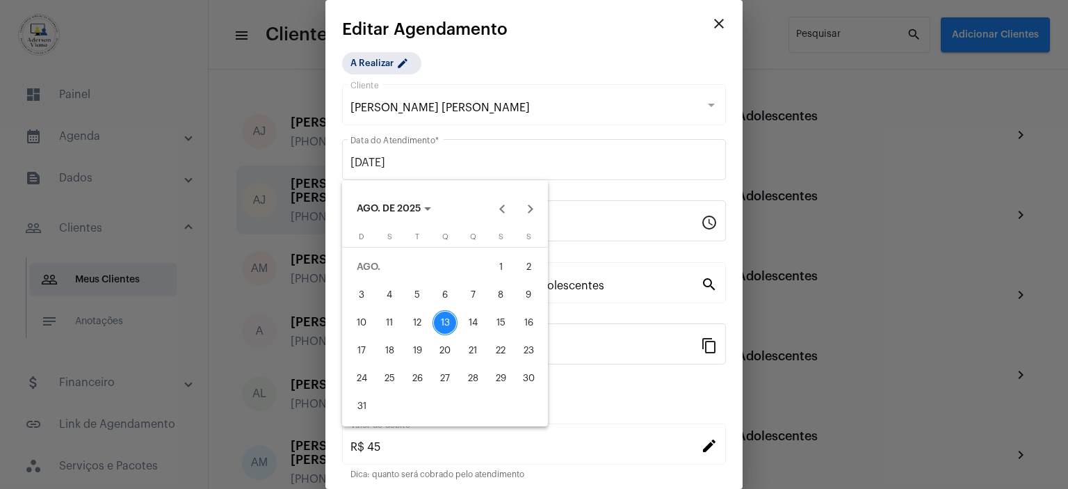
click at [500, 318] on div "15" at bounding box center [500, 322] width 25 height 25
type input "[DATE]"
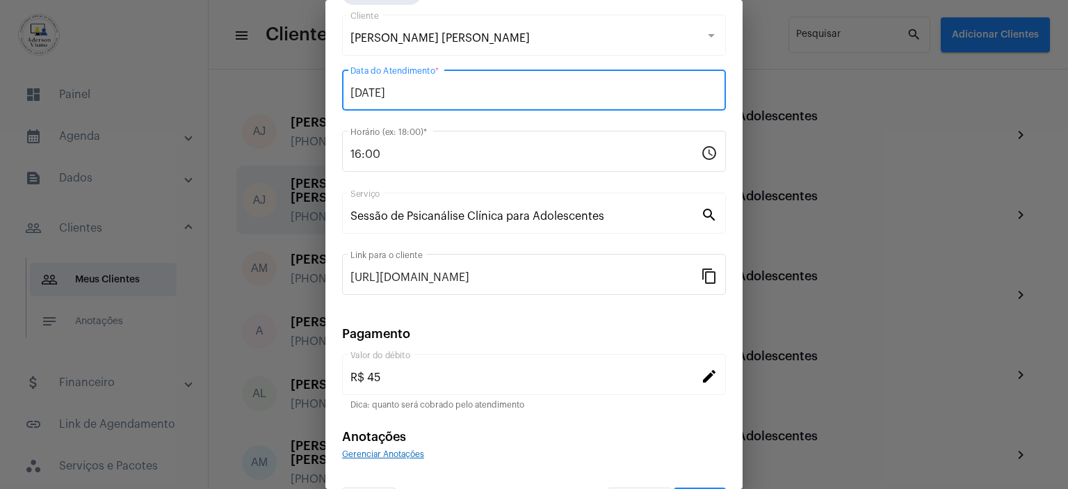
scroll to position [108, 0]
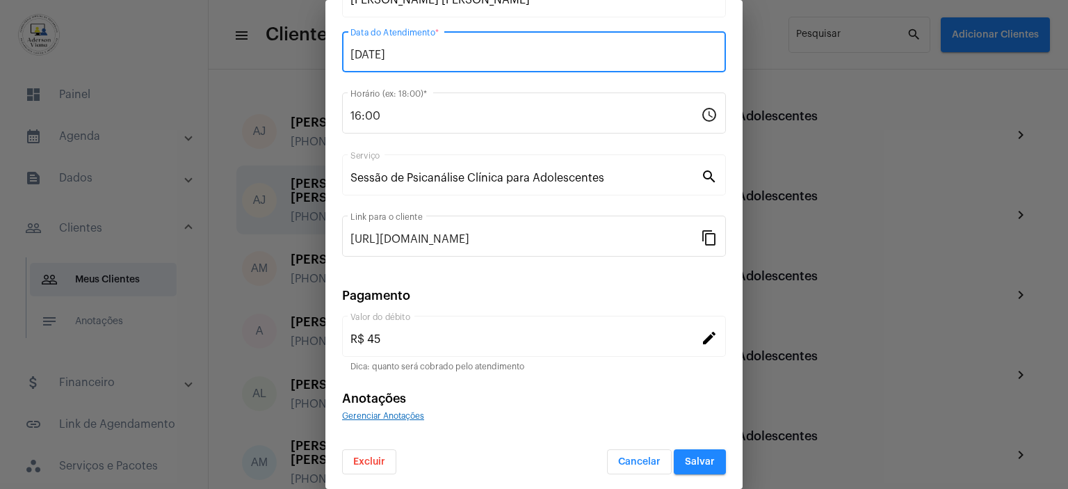
click at [695, 457] on span "Salvar" at bounding box center [700, 462] width 30 height 10
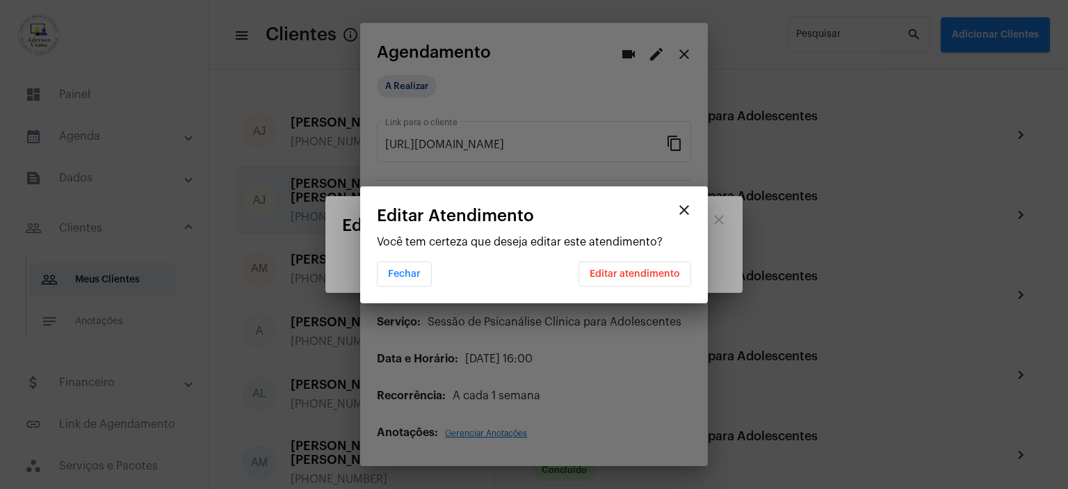
scroll to position [0, 0]
click at [640, 273] on span "Editar atendimento" at bounding box center [634, 274] width 90 height 10
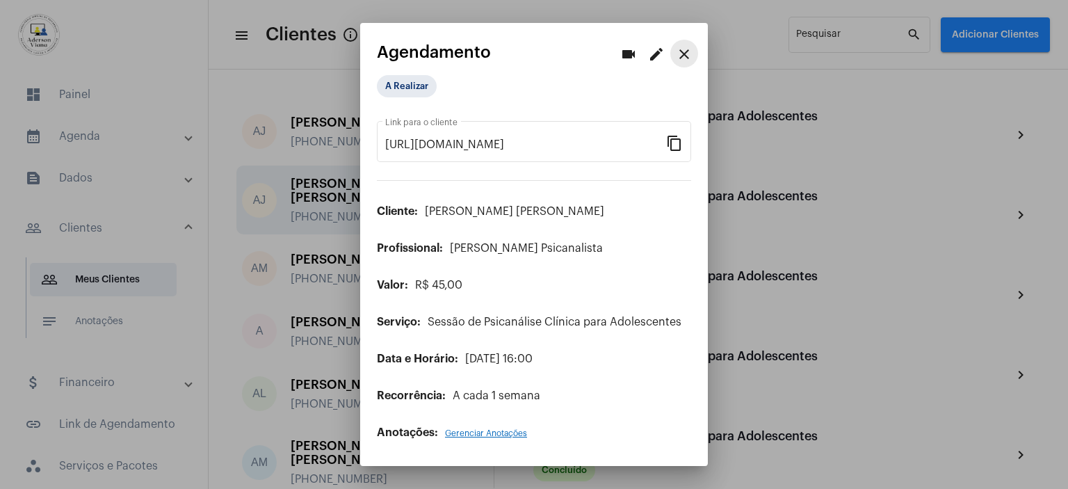
click at [683, 56] on mat-icon "close" at bounding box center [684, 54] width 17 height 17
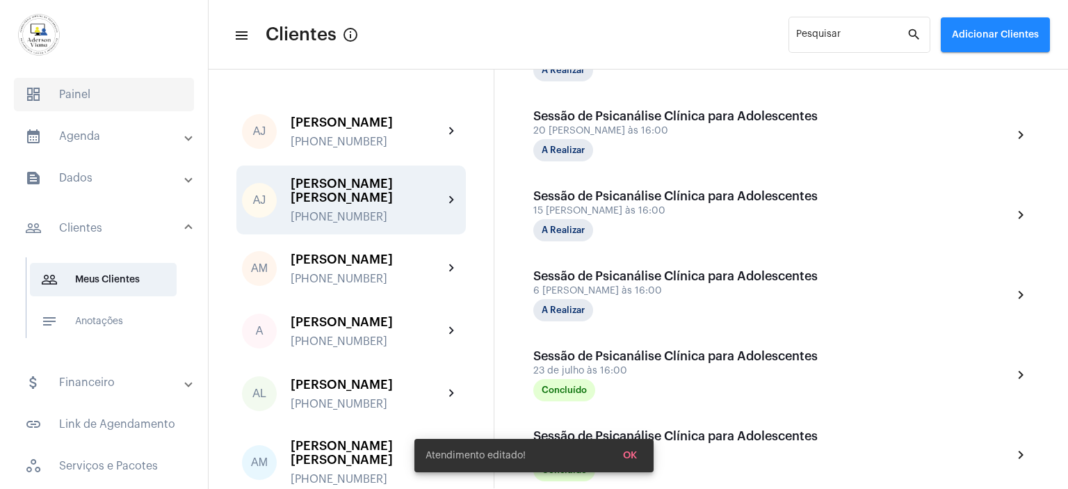
click at [84, 91] on span "dashboard Painel" at bounding box center [104, 94] width 180 height 33
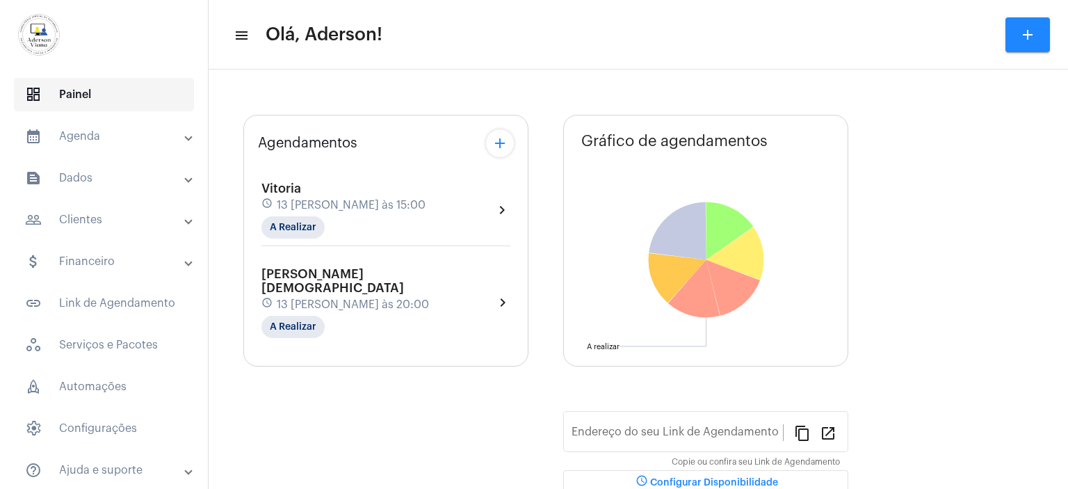
type input "[URL][DOMAIN_NAME][PERSON_NAME]"
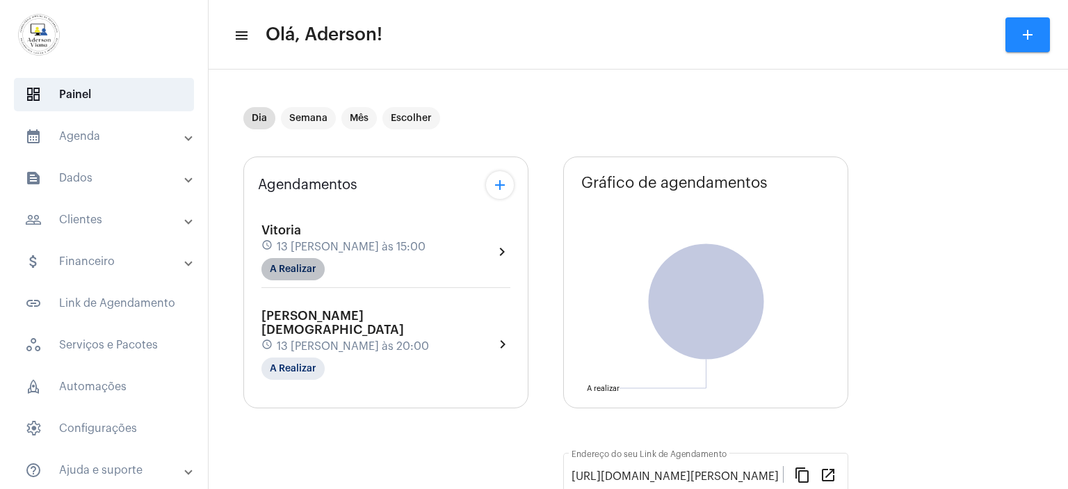
click at [311, 268] on mat-chip "A Realizar" at bounding box center [292, 269] width 63 height 22
click at [311, 268] on body "dashboard Painel calendar_month_outlined Agenda calendar_month_outlined Calendá…" at bounding box center [534, 244] width 1068 height 489
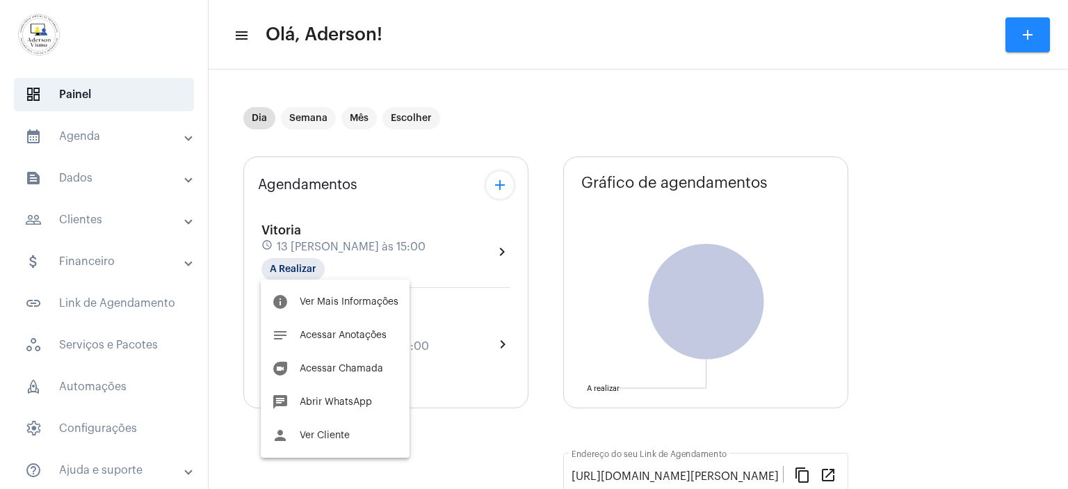
click at [83, 94] on div at bounding box center [534, 244] width 1068 height 489
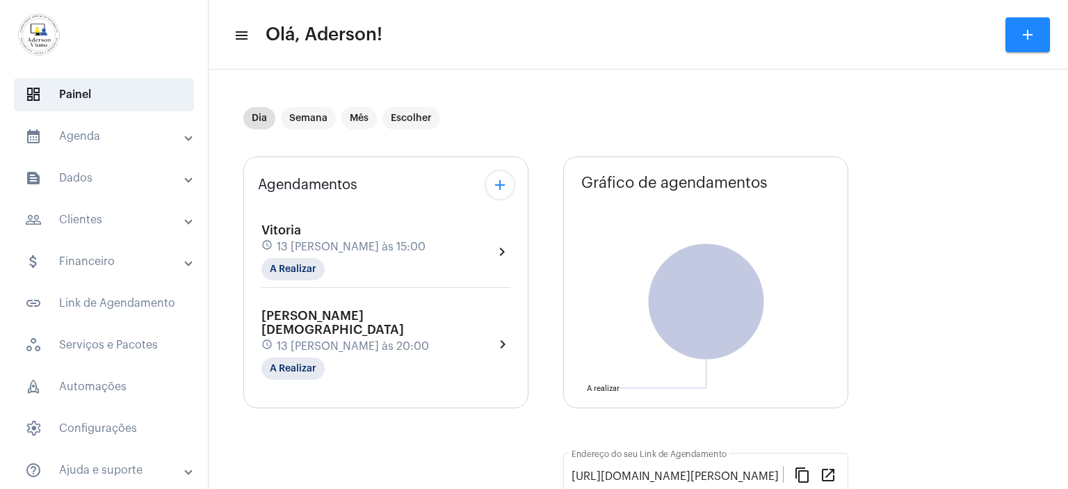
click at [85, 137] on mat-panel-title "calendar_month_outlined Agenda" at bounding box center [105, 136] width 161 height 17
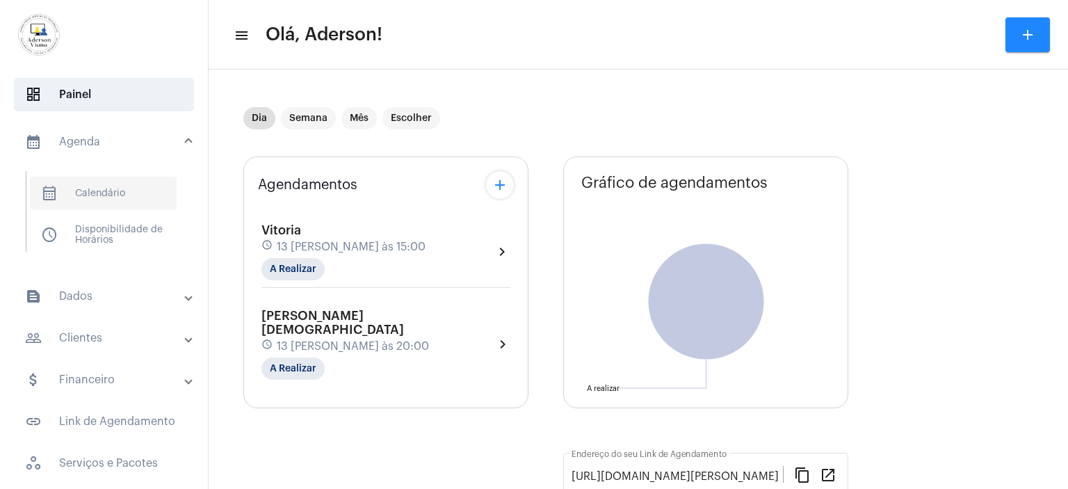
click at [104, 191] on span "calendar_month_outlined Calendário" at bounding box center [103, 193] width 147 height 33
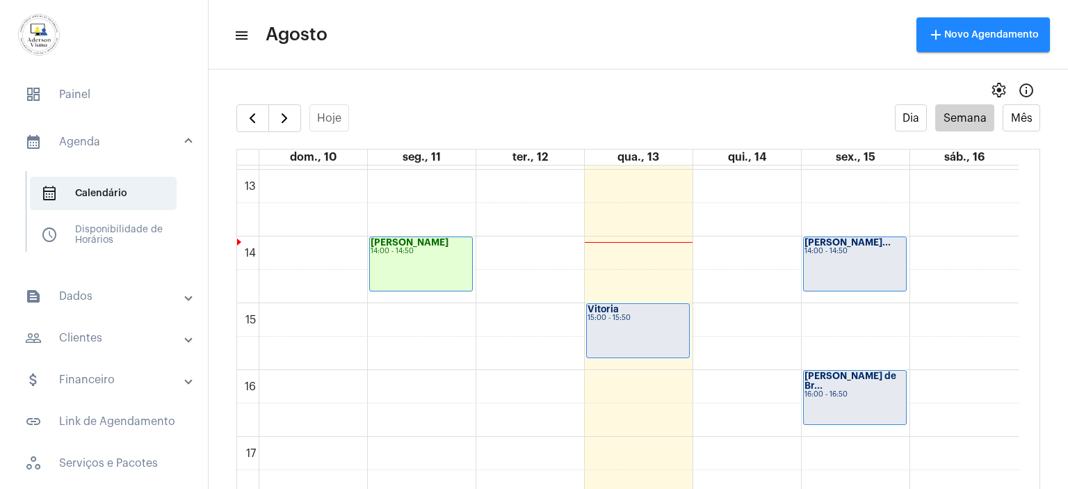
scroll to position [887, 0]
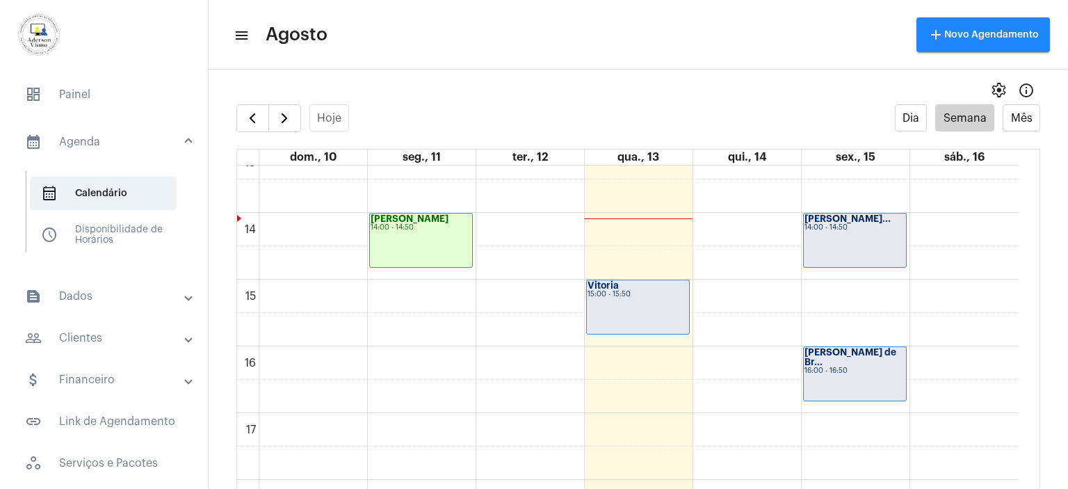
click at [639, 281] on div "Vitoria" at bounding box center [637, 286] width 101 height 10
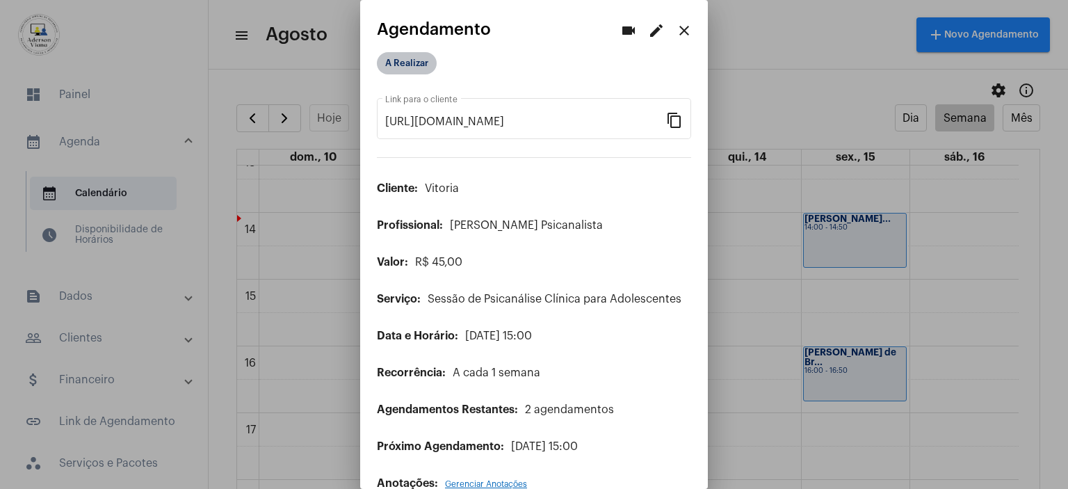
click at [407, 73] on mat-chip "A Realizar" at bounding box center [407, 63] width 60 height 22
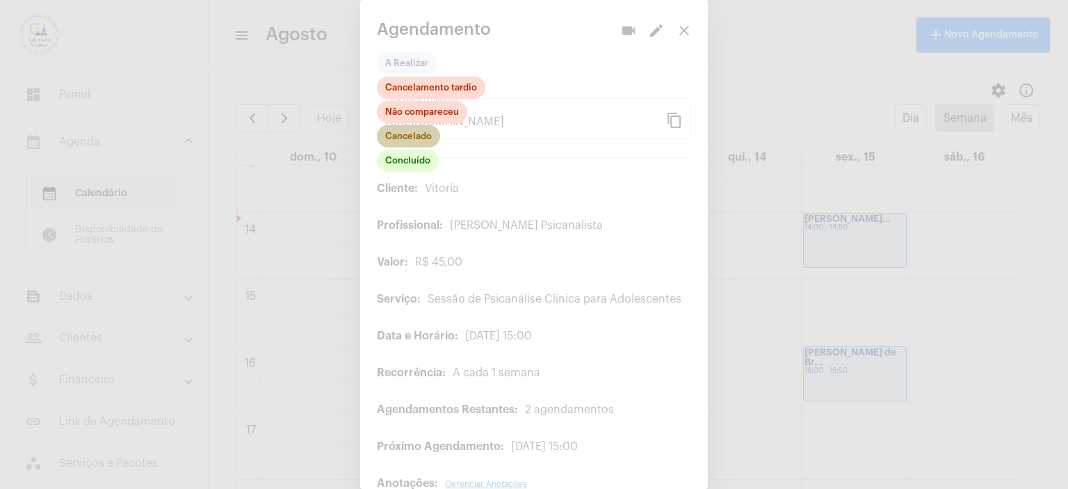
click at [430, 141] on mat-chip "Cancelado" at bounding box center [408, 136] width 63 height 22
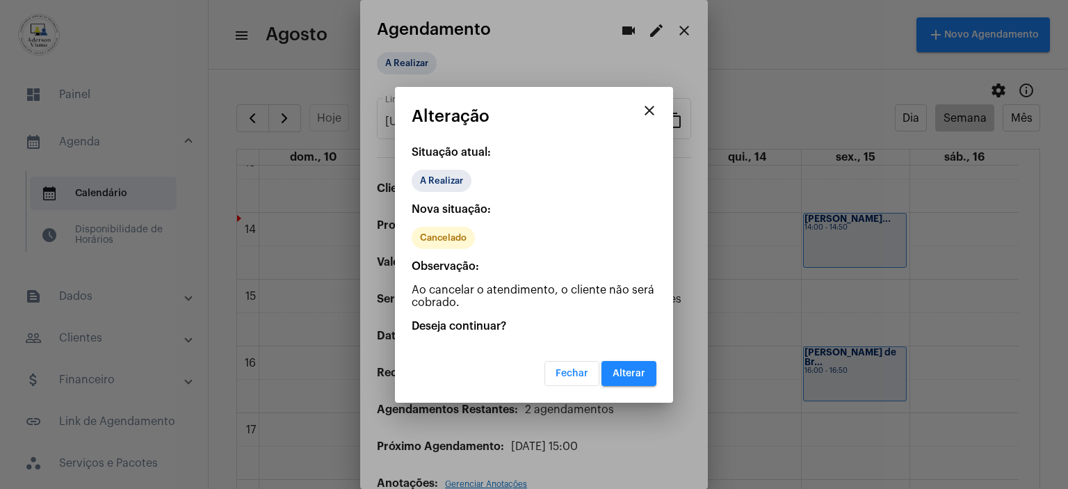
click at [656, 380] on mat-dialog-container "close Alteração Situação atual: A Realizar Nova situação: Cancelado Observação:…" at bounding box center [534, 245] width 278 height 316
click at [639, 372] on span "Alterar" at bounding box center [628, 373] width 33 height 10
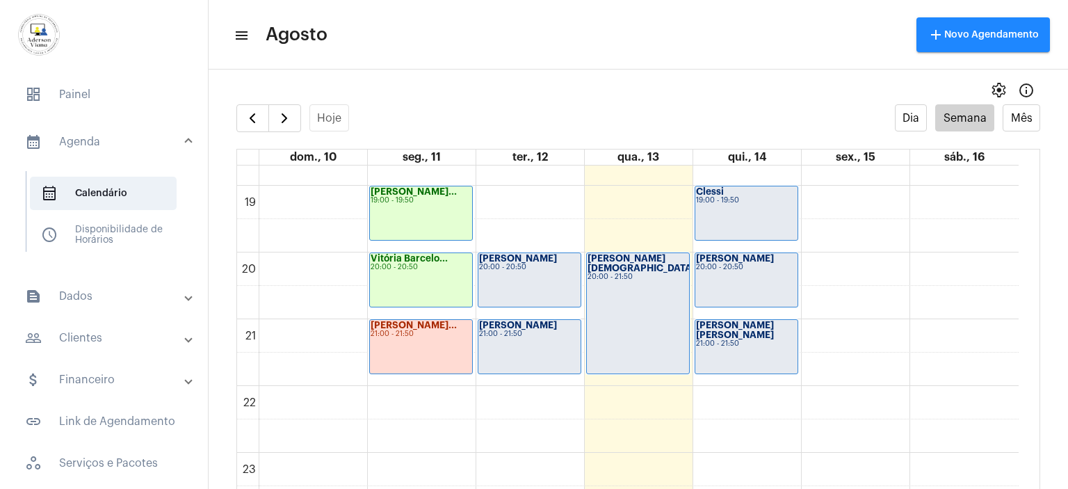
scroll to position [1249, 0]
click at [530, 261] on strong "[PERSON_NAME]" at bounding box center [518, 256] width 78 height 9
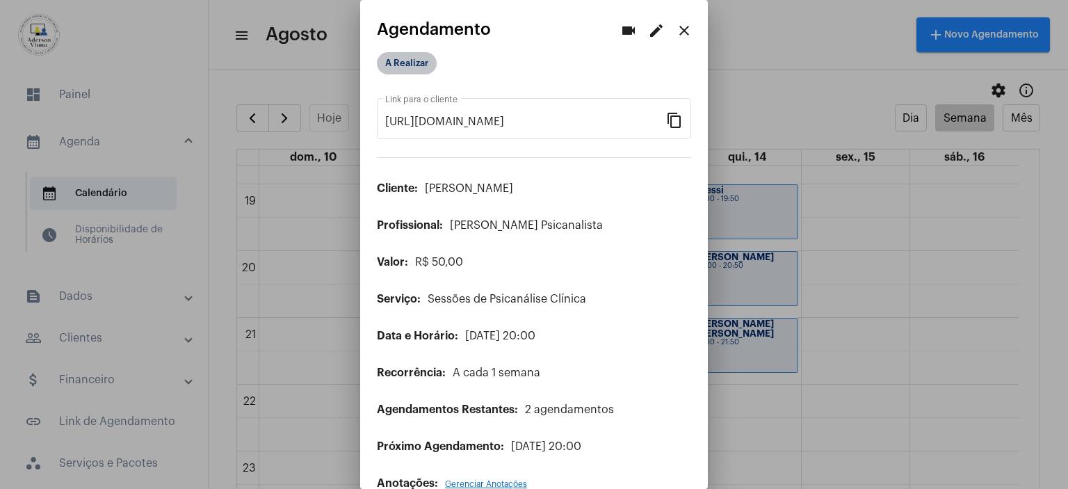
click at [420, 63] on mat-chip "A Realizar" at bounding box center [407, 63] width 60 height 22
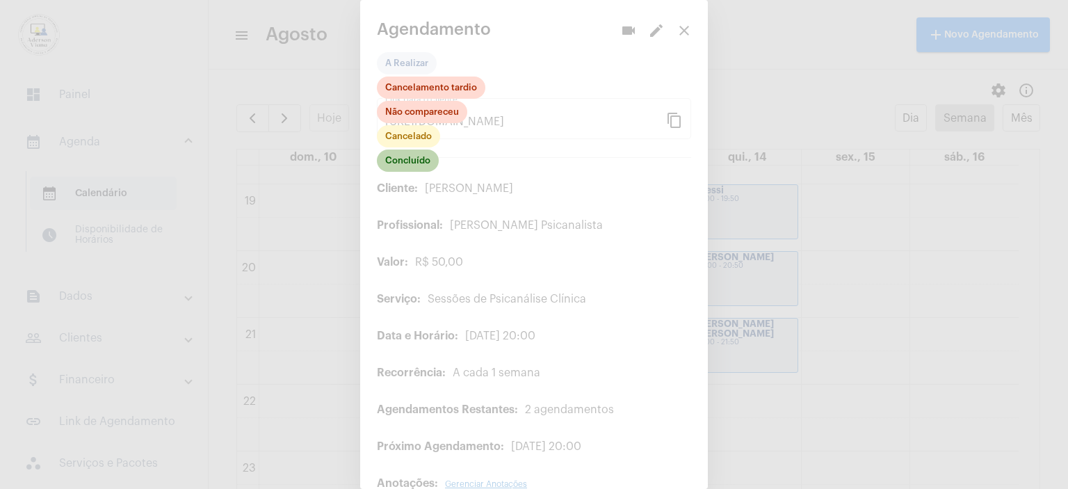
click at [412, 163] on mat-chip "Concluído" at bounding box center [408, 160] width 62 height 22
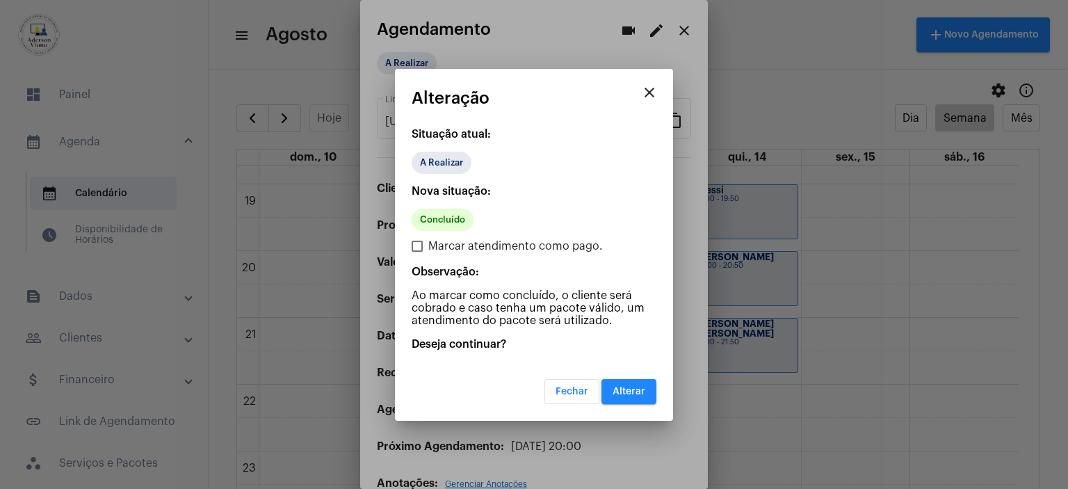
click at [412, 163] on div "close Alteração Situação atual: A Realizar Nova situação: Concluído Marcar aten…" at bounding box center [534, 245] width 278 height 352
click at [639, 383] on button "Alterar" at bounding box center [628, 391] width 55 height 25
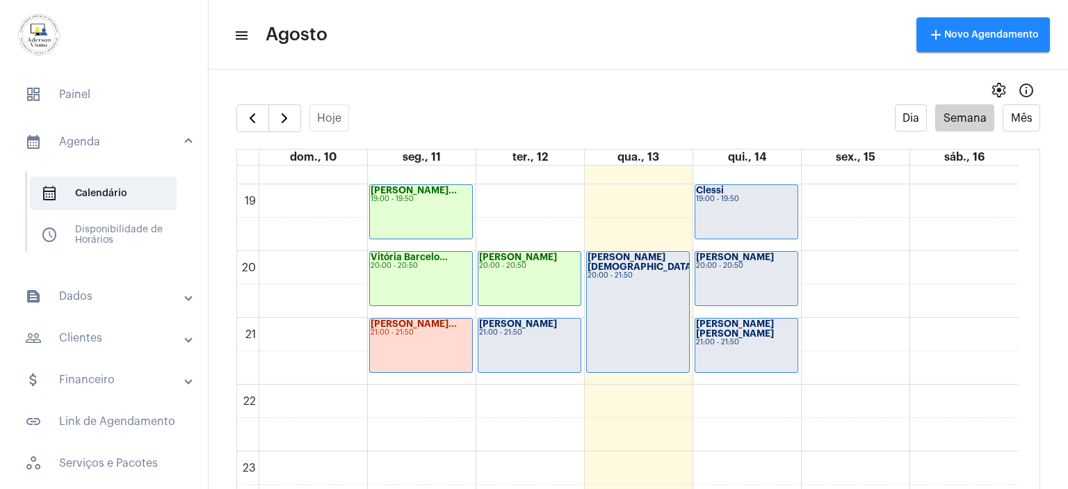
click at [511, 330] on div "21:00 - 21:50" at bounding box center [529, 333] width 101 height 8
click at [507, 329] on div "21:00 - 21:50" at bounding box center [529, 333] width 101 height 8
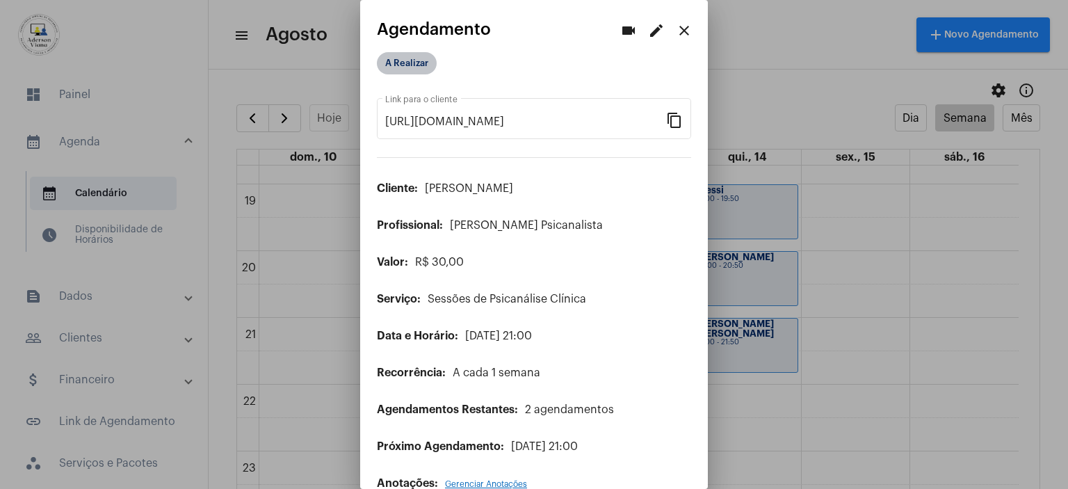
click at [394, 62] on mat-chip "A Realizar" at bounding box center [407, 63] width 60 height 22
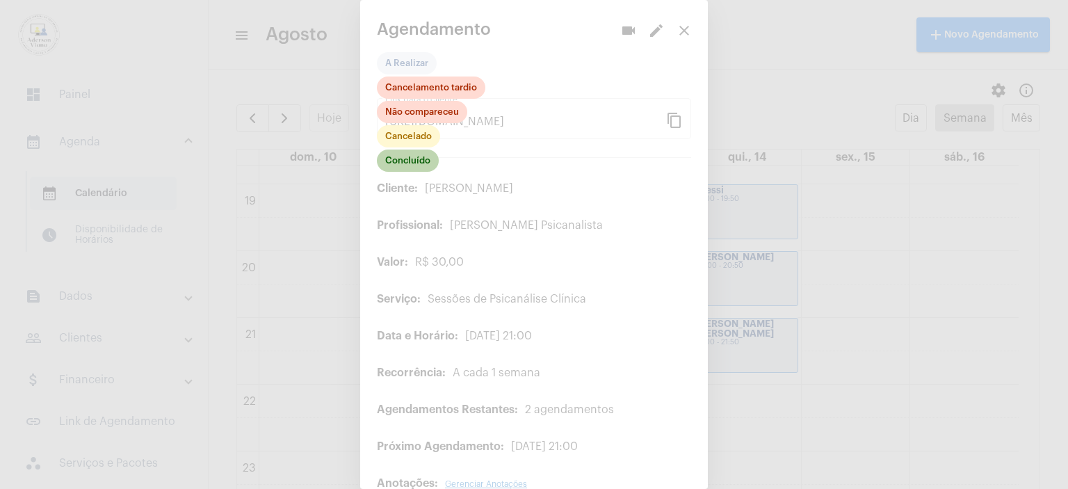
click at [416, 164] on mat-chip "Concluído" at bounding box center [408, 160] width 62 height 22
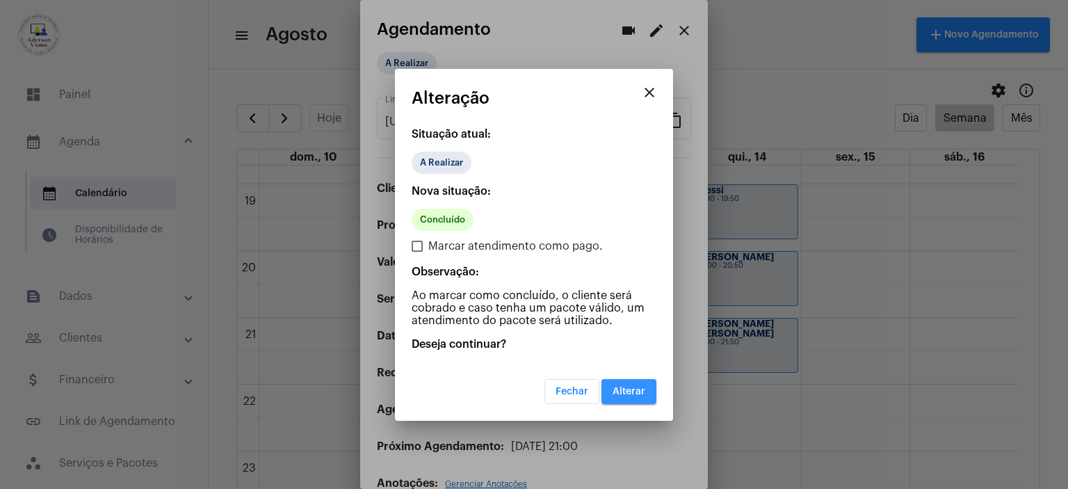
click at [637, 394] on span "Alterar" at bounding box center [628, 391] width 33 height 10
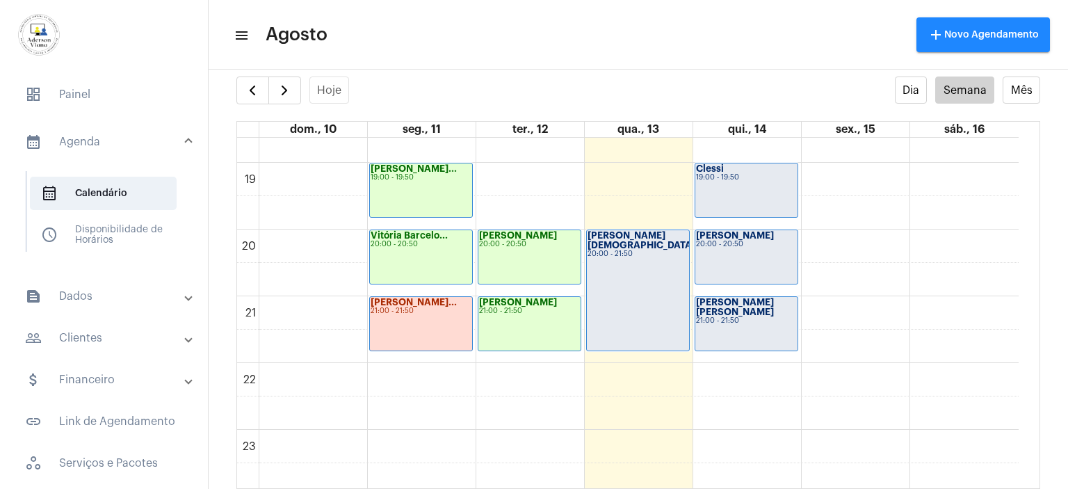
scroll to position [1249, 0]
